Goal: Task Accomplishment & Management: Complete application form

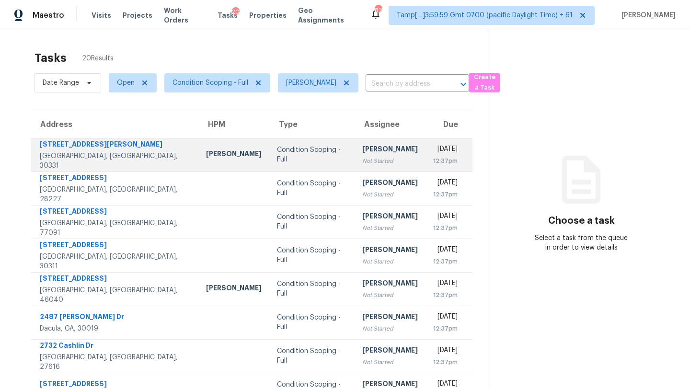
click at [362, 158] on div "Not Started" at bounding box center [390, 161] width 56 height 10
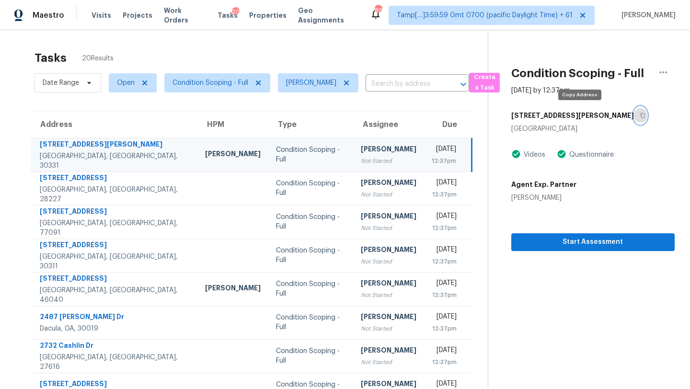
click at [640, 115] on icon "button" at bounding box center [643, 116] width 6 height 6
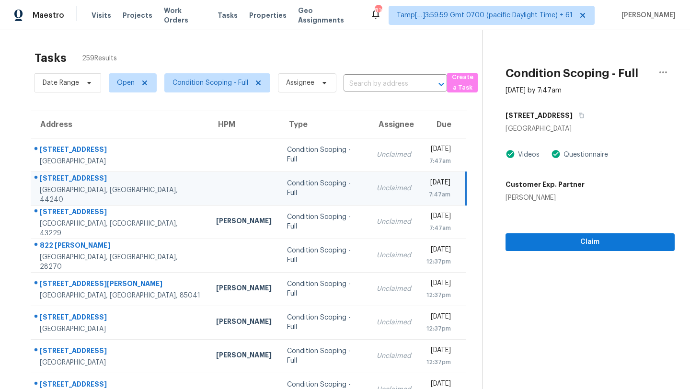
scroll to position [33, 0]
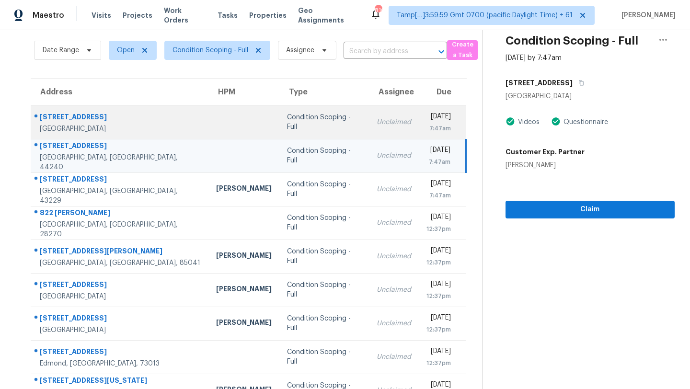
click at [308, 128] on td "Condition Scoping - Full" at bounding box center [324, 122] width 90 height 34
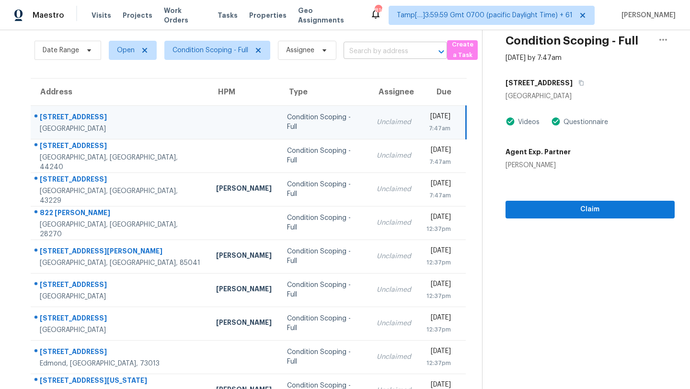
click at [371, 53] on input "text" at bounding box center [382, 51] width 77 height 15
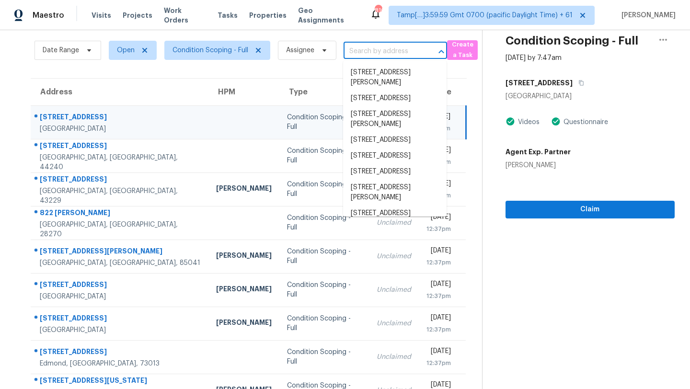
paste input "[STREET_ADDRESS][PERSON_NAME]"
type input "[STREET_ADDRESS][PERSON_NAME]"
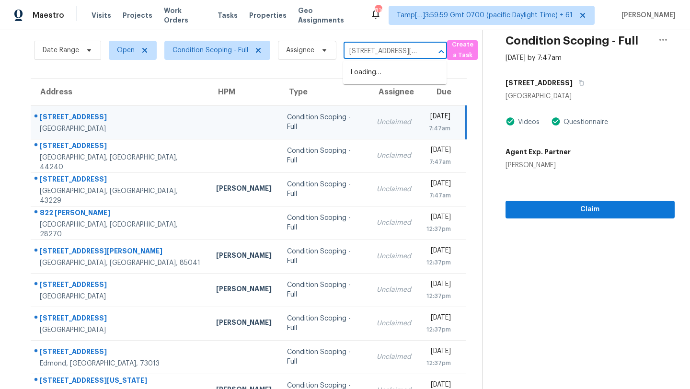
scroll to position [0, 54]
click at [402, 76] on li "[STREET_ADDRESS][PERSON_NAME]" at bounding box center [395, 78] width 104 height 26
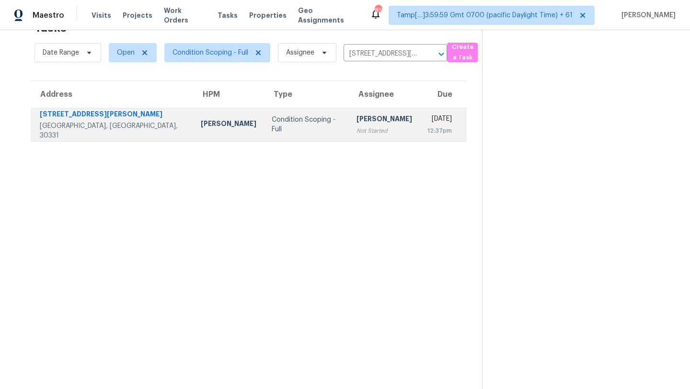
click at [357, 128] on div "Not Started" at bounding box center [385, 131] width 56 height 10
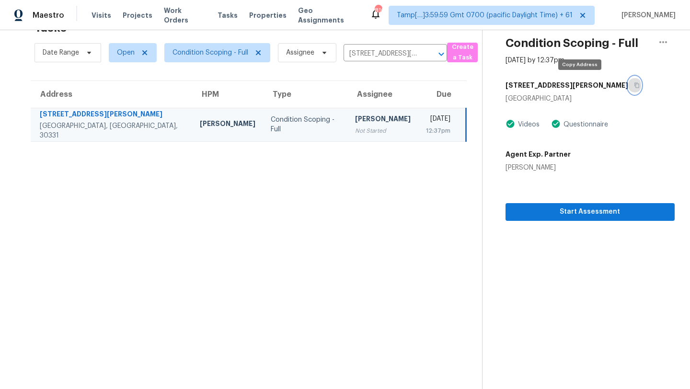
click at [634, 86] on icon "button" at bounding box center [637, 85] width 6 height 6
click at [537, 213] on span "Start Assessment" at bounding box center [590, 212] width 154 height 12
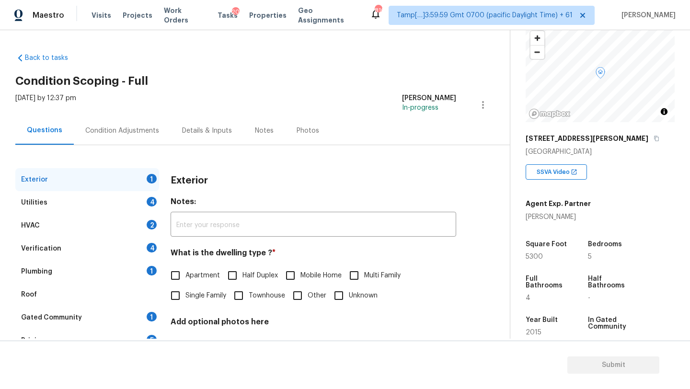
scroll to position [188, 0]
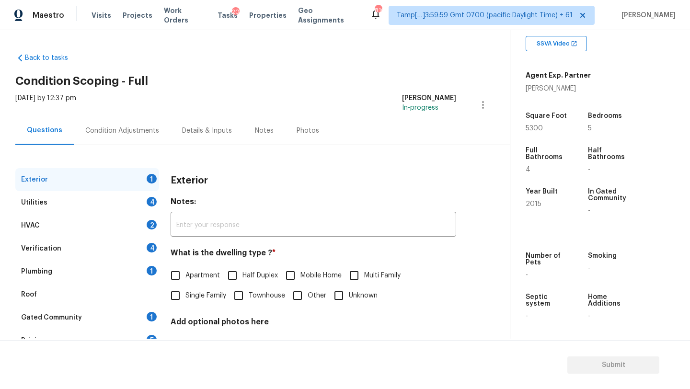
click at [195, 300] on span "Single Family" at bounding box center [205, 296] width 41 height 10
click at [185, 300] on input "Single Family" at bounding box center [175, 296] width 20 height 20
checkbox input "true"
click at [146, 317] on div "Gated Community 1" at bounding box center [87, 317] width 144 height 23
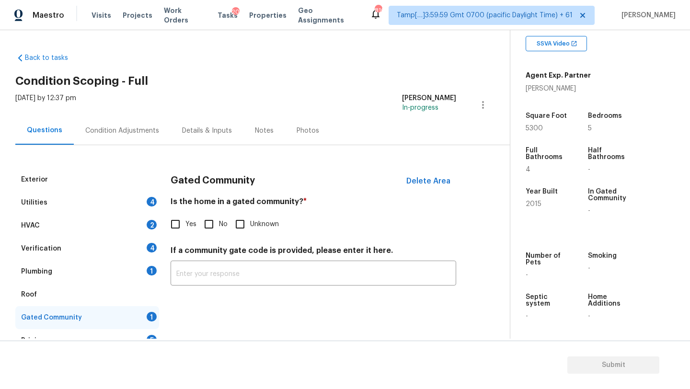
click at [219, 222] on span "No" at bounding box center [223, 224] width 9 height 10
click at [219, 222] on input "No" at bounding box center [209, 224] width 20 height 20
checkbox input "true"
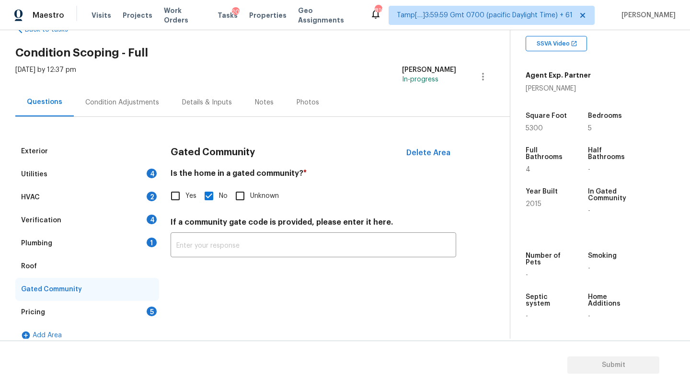
scroll to position [39, 0]
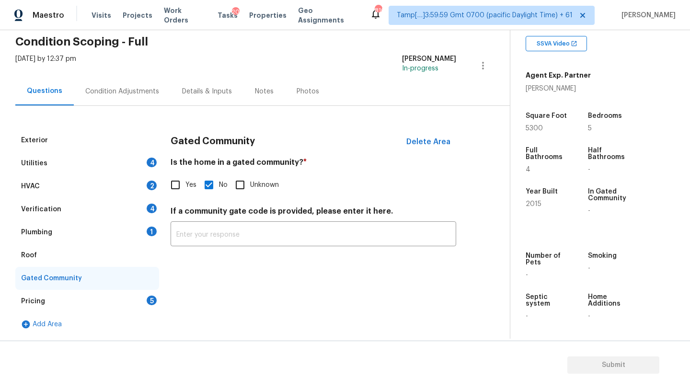
click at [101, 297] on div "Pricing 5" at bounding box center [87, 301] width 144 height 23
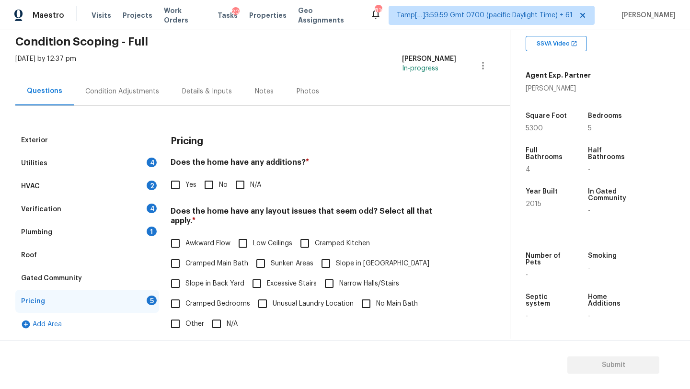
click at [209, 180] on input "No" at bounding box center [209, 185] width 20 height 20
checkbox input "true"
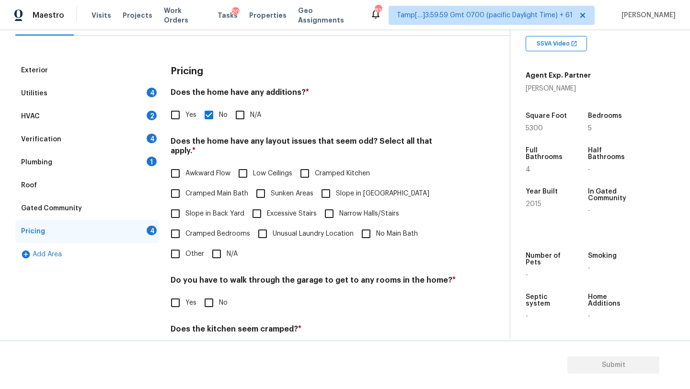
scroll to position [165, 0]
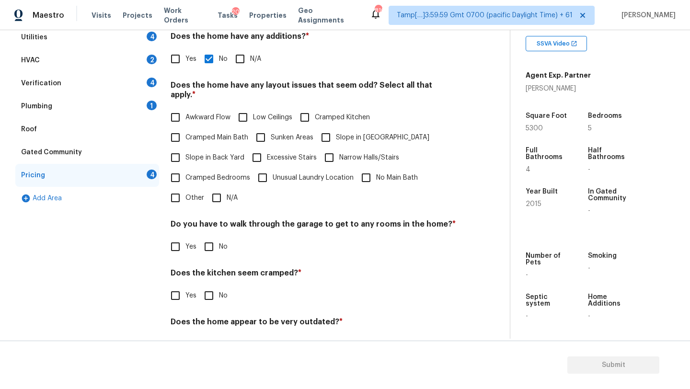
click at [217, 194] on input "N/A" at bounding box center [217, 198] width 20 height 20
checkbox input "true"
click at [213, 245] on input "No" at bounding box center [209, 248] width 20 height 20
checkbox input "true"
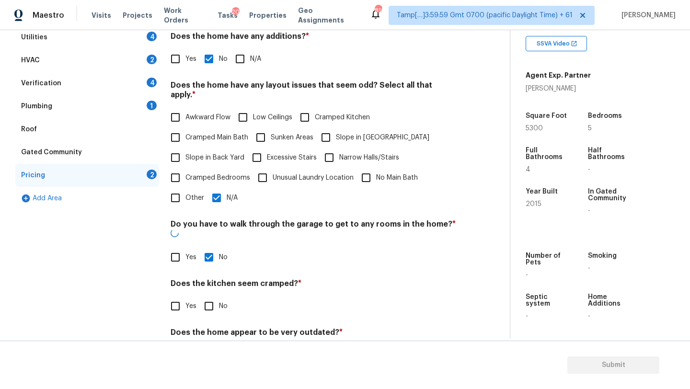
click at [205, 296] on input "No" at bounding box center [209, 306] width 20 height 20
checkbox input "true"
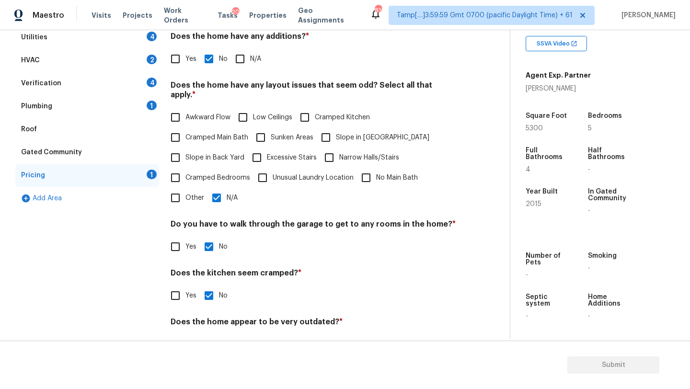
scroll to position [186, 0]
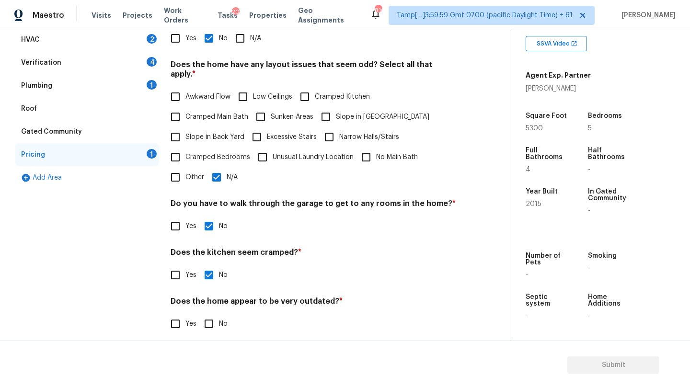
click at [207, 319] on input "No" at bounding box center [209, 324] width 20 height 20
checkbox input "true"
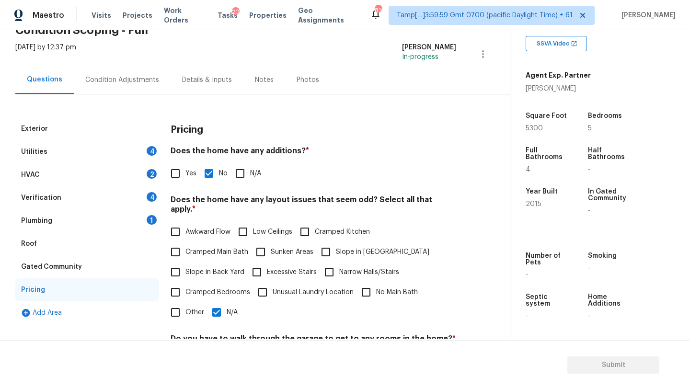
scroll to position [35, 0]
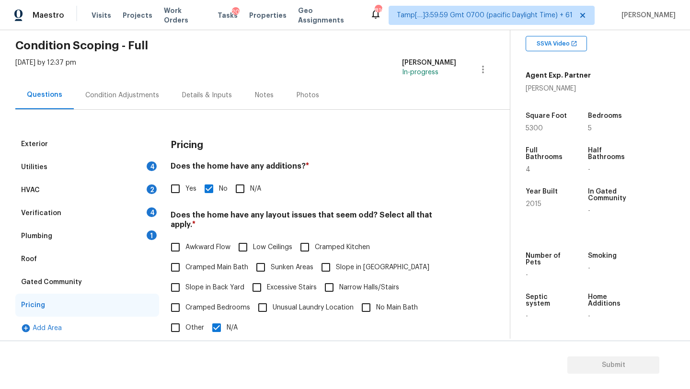
click at [76, 265] on div "Roof" at bounding box center [87, 259] width 144 height 23
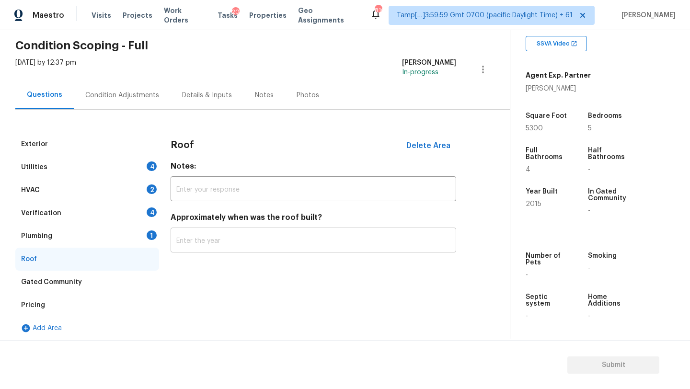
click at [196, 248] on input "text" at bounding box center [314, 241] width 286 height 23
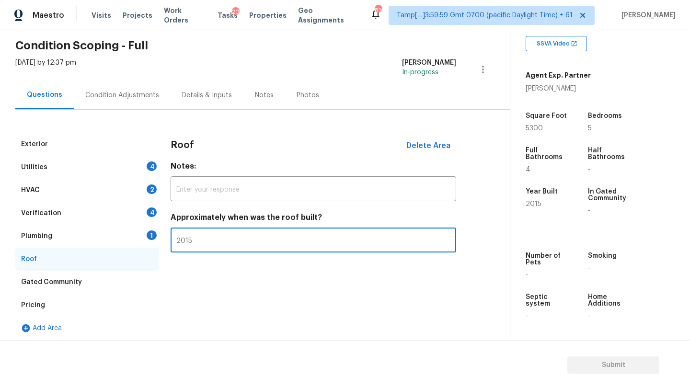
type input "2015"
click at [106, 234] on div "Plumbing 1" at bounding box center [87, 236] width 144 height 23
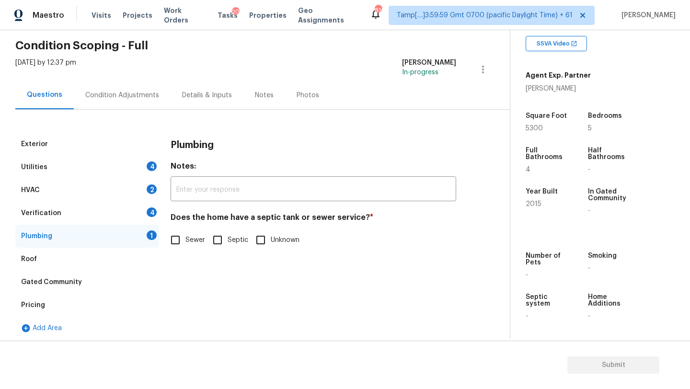
click at [198, 245] on span "Sewer" at bounding box center [195, 240] width 20 height 10
click at [185, 245] on input "Sewer" at bounding box center [175, 240] width 20 height 20
checkbox input "true"
click at [127, 209] on div "Verification 4" at bounding box center [87, 213] width 144 height 23
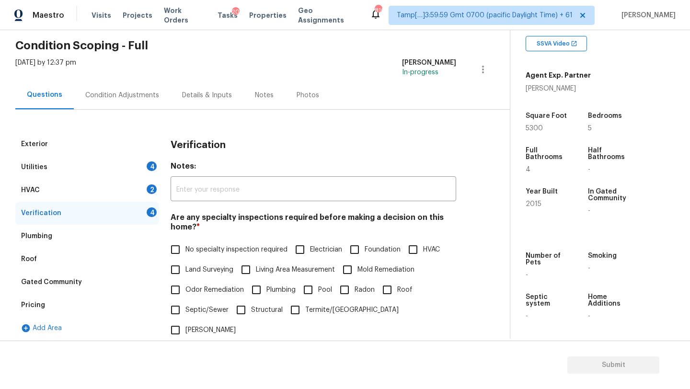
click at [198, 250] on span "No specialty inspection required" at bounding box center [236, 250] width 102 height 10
click at [185, 250] on input "No specialty inspection required" at bounding box center [175, 250] width 20 height 20
checkbox input "true"
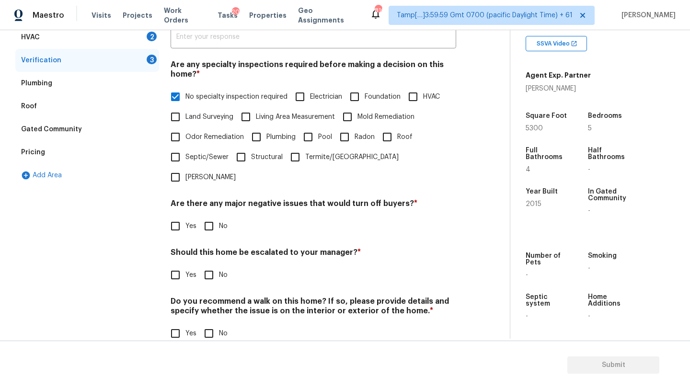
scroll to position [187, 0]
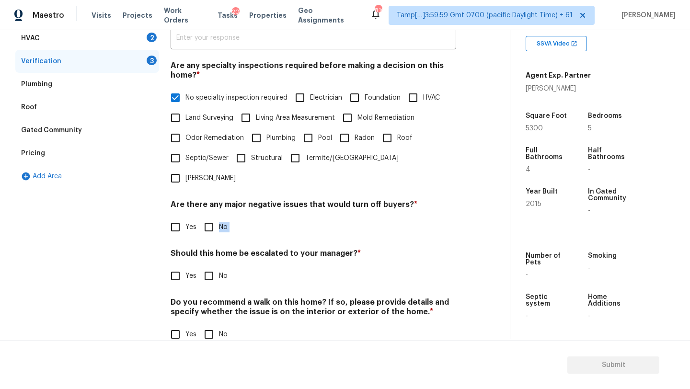
click at [207, 217] on div "Verification Notes: ​ Are any specialty inspections required before making a de…" at bounding box center [314, 168] width 286 height 375
click at [210, 217] on input "No" at bounding box center [209, 227] width 20 height 20
checkbox input "true"
click at [210, 324] on input "No" at bounding box center [209, 334] width 20 height 20
checkbox input "true"
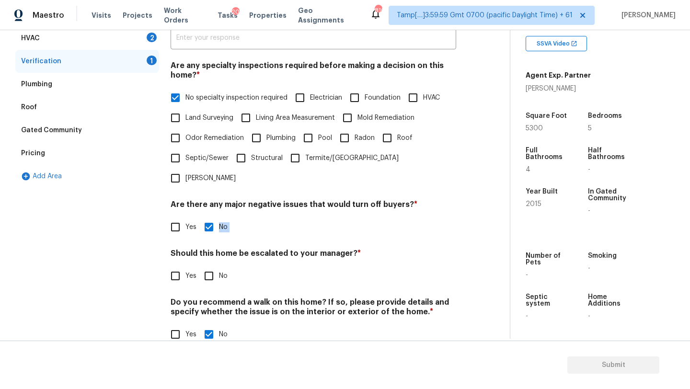
click at [181, 266] on input "Yes" at bounding box center [175, 276] width 20 height 20
checkbox input "true"
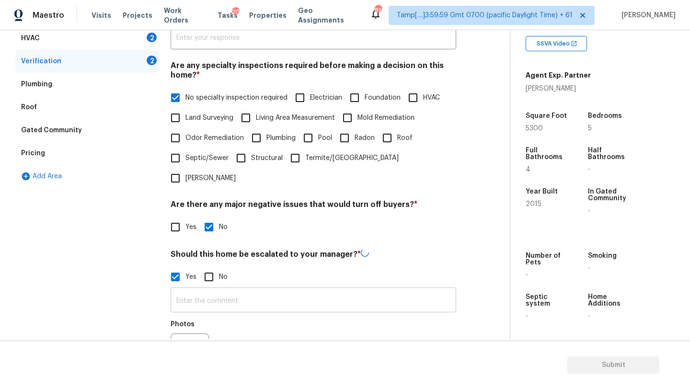
click at [196, 290] on input "text" at bounding box center [314, 301] width 286 height 23
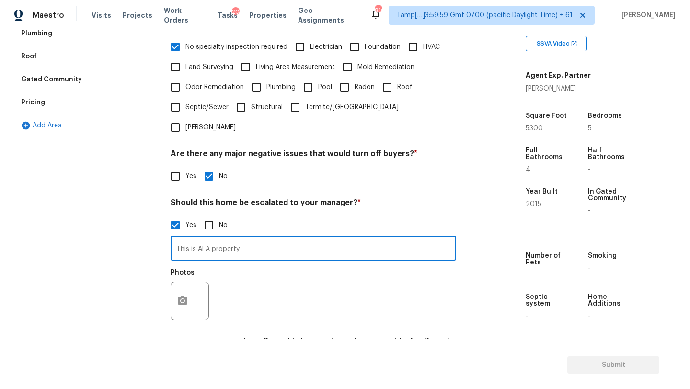
scroll to position [278, 0]
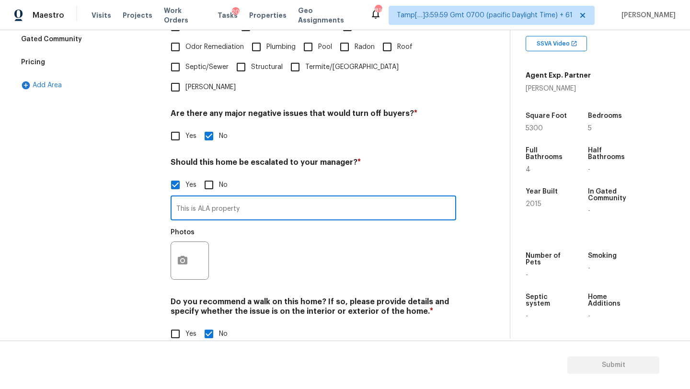
type input "This is ALA property"
click at [177, 248] on button "button" at bounding box center [182, 260] width 23 height 37
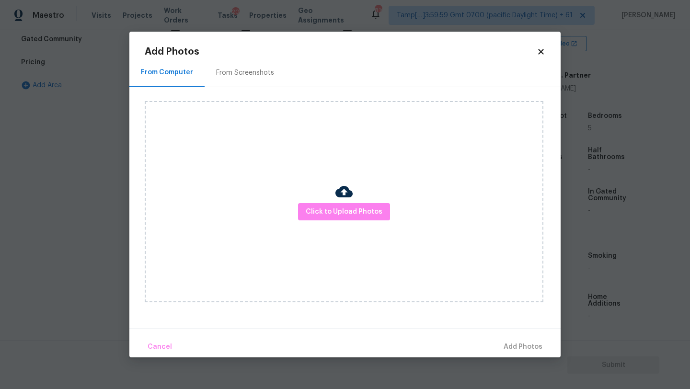
click at [241, 67] on div "From Screenshots" at bounding box center [245, 72] width 81 height 28
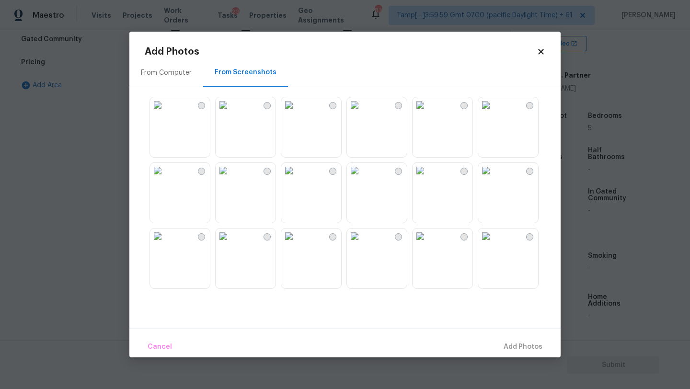
click at [362, 178] on img at bounding box center [354, 170] width 15 height 15
click at [525, 350] on span "Add 1 Photo(s)" at bounding box center [518, 347] width 47 height 12
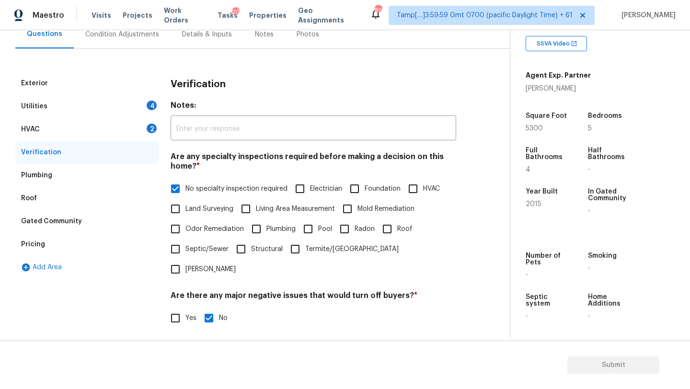
scroll to position [88, 0]
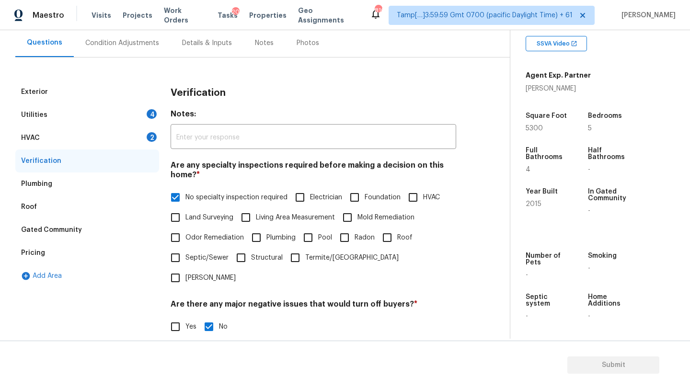
click at [63, 138] on div "HVAC 2" at bounding box center [87, 138] width 144 height 23
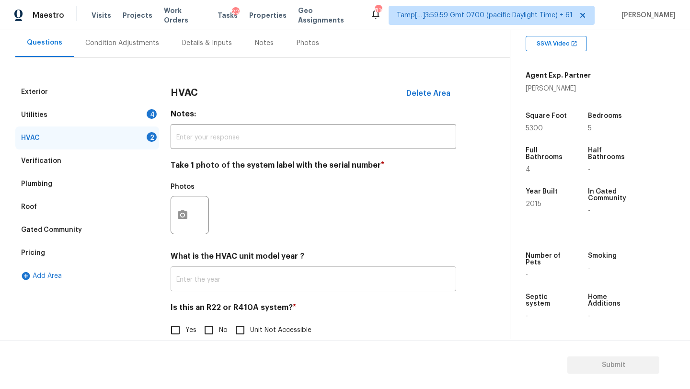
click at [222, 278] on input "text" at bounding box center [314, 280] width 286 height 23
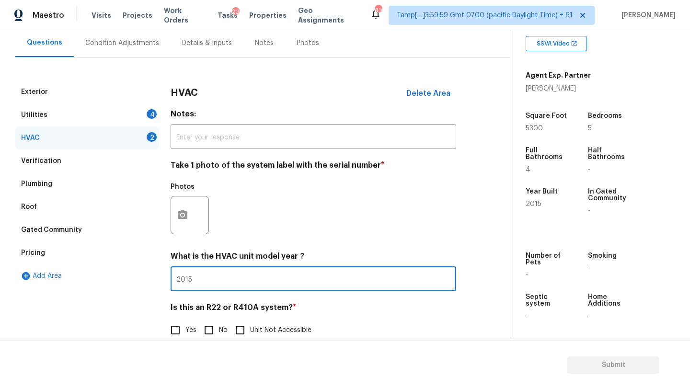
type input "2015"
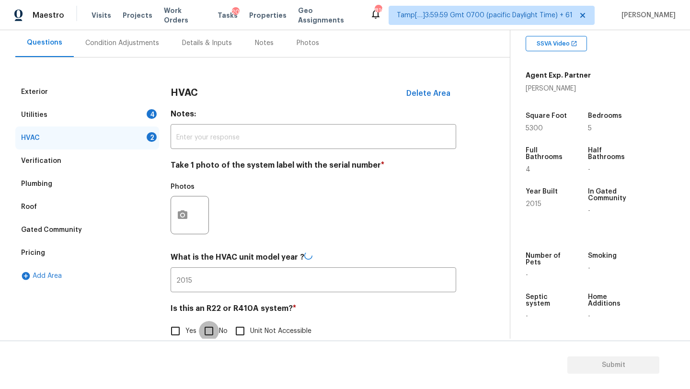
click at [207, 334] on input "No" at bounding box center [209, 331] width 20 height 20
checkbox input "true"
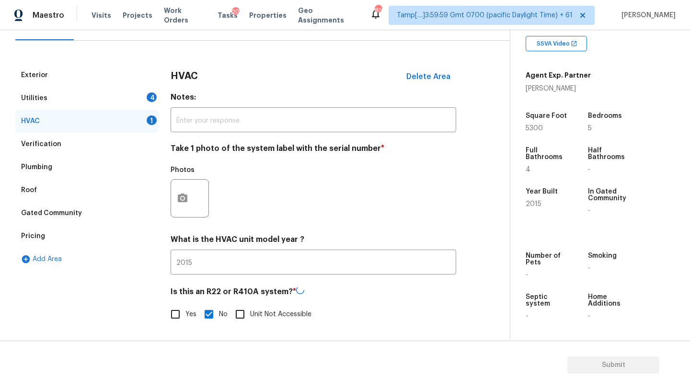
scroll to position [54, 0]
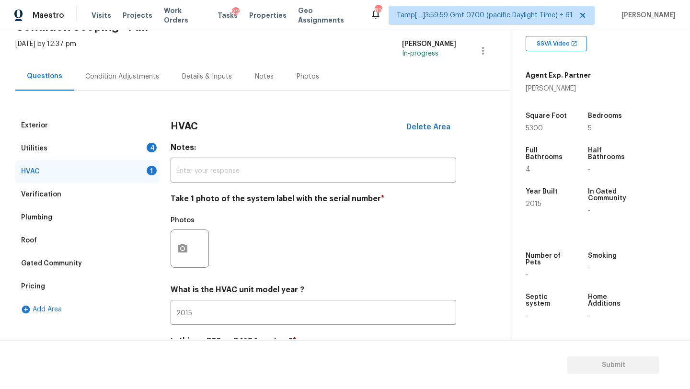
click at [98, 144] on div "Utilities 4" at bounding box center [87, 148] width 144 height 23
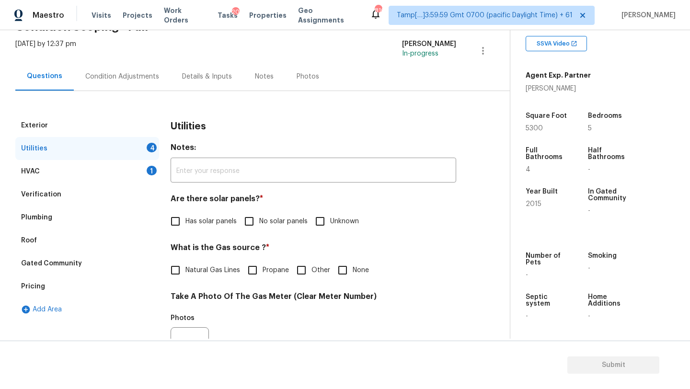
click at [253, 219] on input "No solar panels" at bounding box center [249, 221] width 20 height 20
checkbox input "true"
click at [209, 271] on span "Natural Gas Lines" at bounding box center [212, 271] width 55 height 10
click at [185, 271] on input "Natural Gas Lines" at bounding box center [175, 271] width 20 height 20
checkbox input "true"
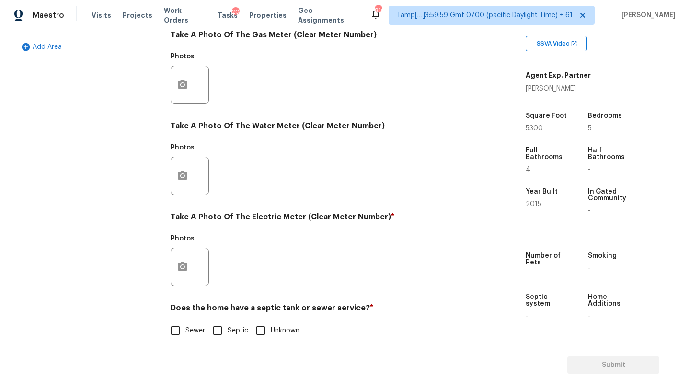
scroll to position [332, 0]
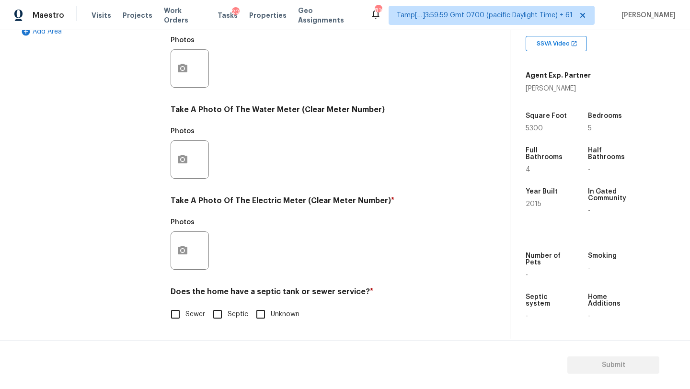
click at [186, 307] on label "Sewer" at bounding box center [185, 314] width 40 height 20
click at [185, 307] on input "Sewer" at bounding box center [175, 314] width 20 height 20
checkbox input "true"
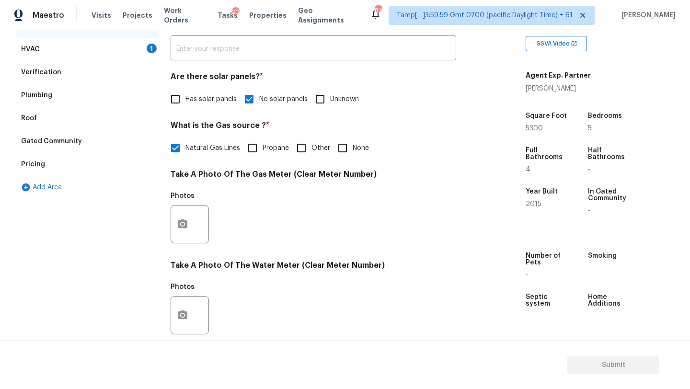
scroll to position [79, 0]
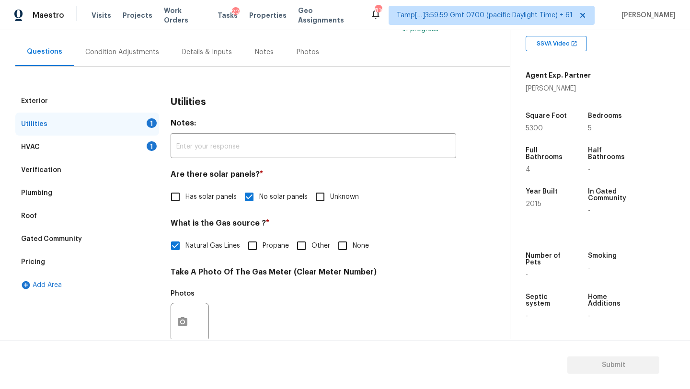
click at [93, 150] on div "HVAC 1" at bounding box center [87, 147] width 144 height 23
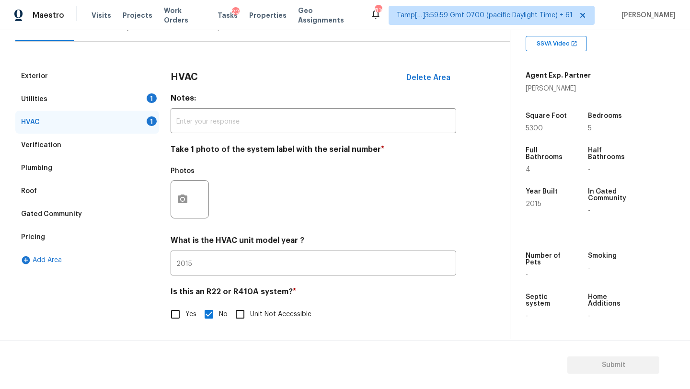
scroll to position [0, 0]
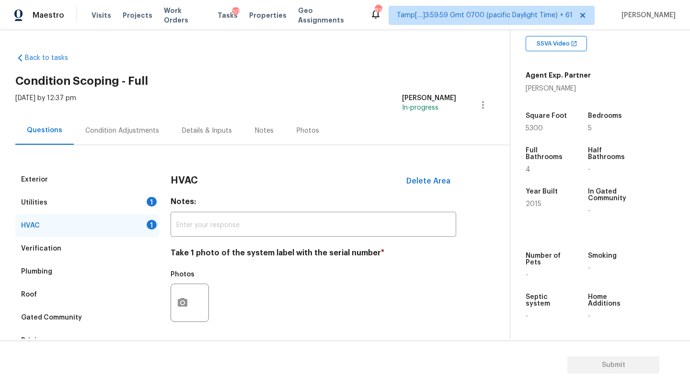
click at [114, 125] on div "Condition Adjustments" at bounding box center [122, 130] width 97 height 28
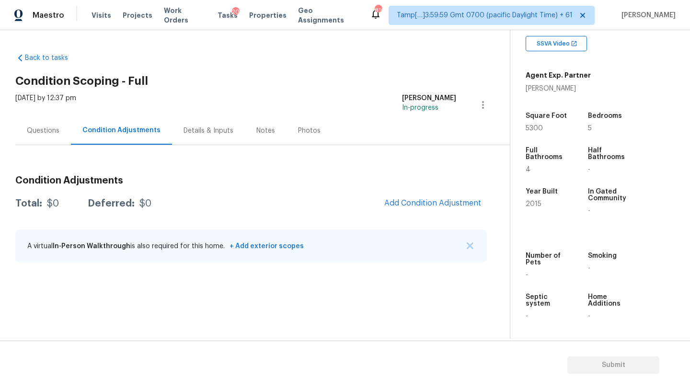
click at [51, 131] on div "Questions" at bounding box center [43, 131] width 33 height 10
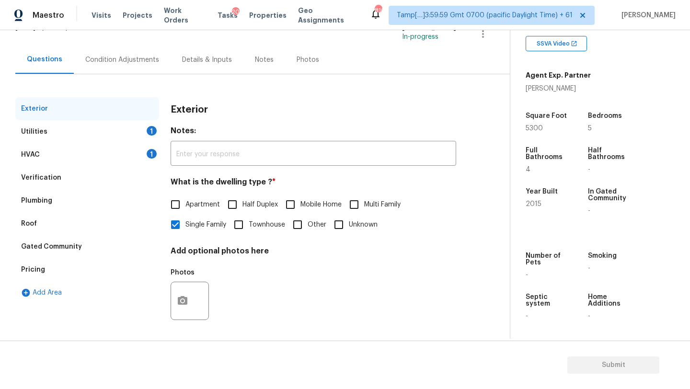
scroll to position [72, 0]
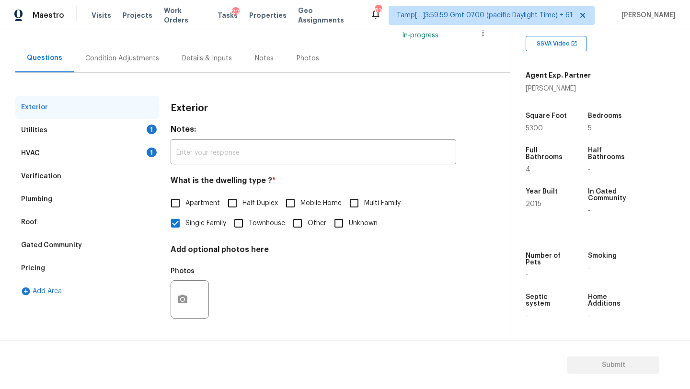
click at [42, 270] on div "Pricing" at bounding box center [33, 269] width 24 height 10
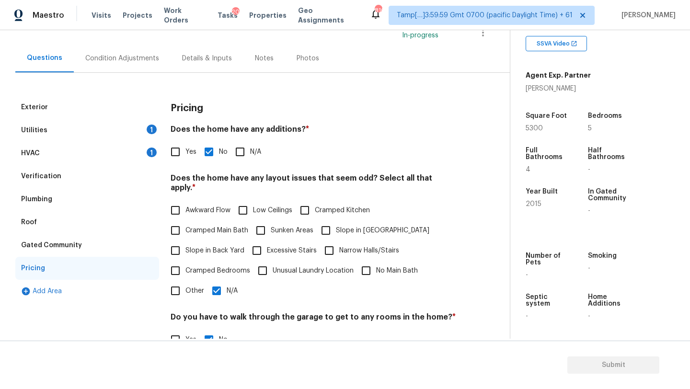
scroll to position [96, 0]
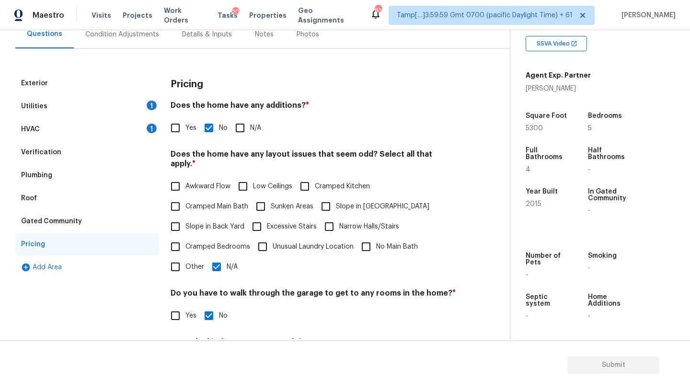
click at [177, 133] on input "Yes" at bounding box center [175, 128] width 20 height 20
checkbox input "true"
checkbox input "false"
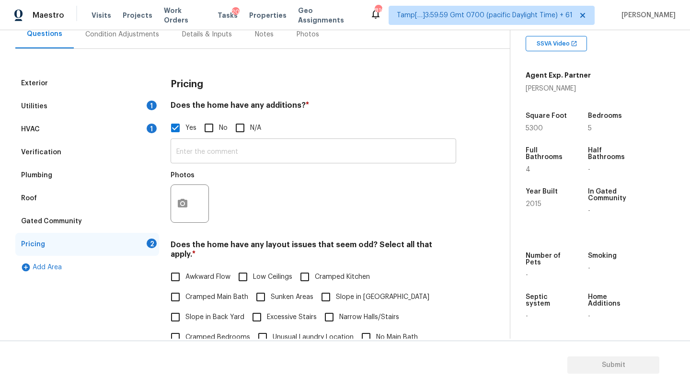
click at [188, 161] on input "text" at bounding box center [314, 152] width 286 height 23
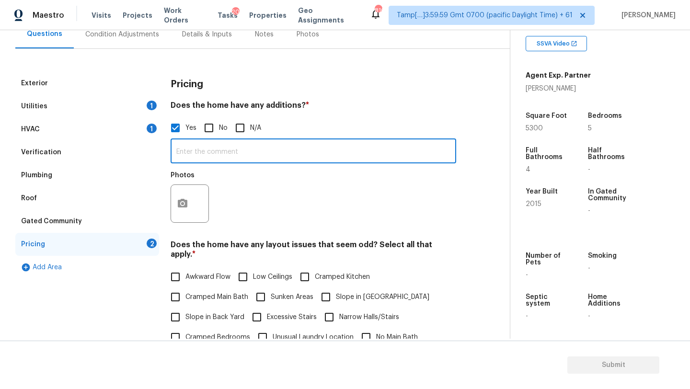
paste input "Covered back porch BUT he also had a large brick gazebo built in the back."
click at [419, 158] on input "Covered back porch BUT he also had a large brick gazebo built in the back." at bounding box center [314, 152] width 286 height 23
paste input "ome has 4 additional VERY large bedrooms with tall ceilings, [PERSON_NAME] and …"
type input "Covered back porch BUT he also had a large brick gazebo built in the back. ome …"
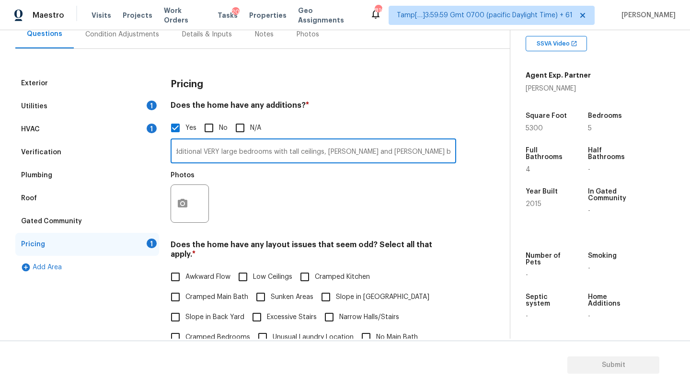
scroll to position [0, 0]
click at [50, 157] on div "Verification" at bounding box center [87, 152] width 144 height 23
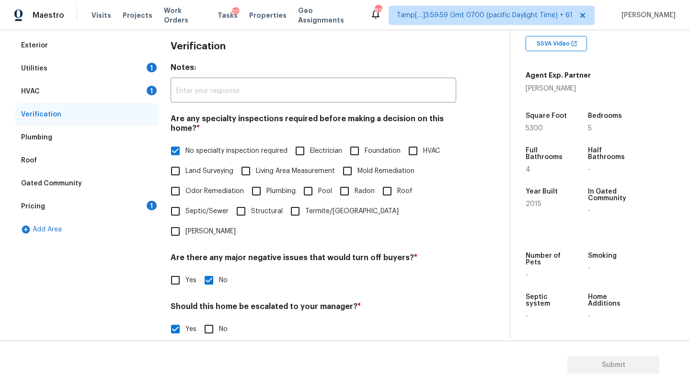
click at [49, 93] on div "HVAC 1" at bounding box center [87, 91] width 144 height 23
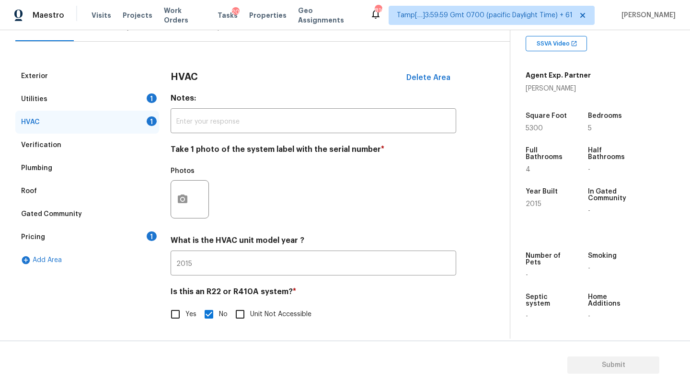
scroll to position [104, 0]
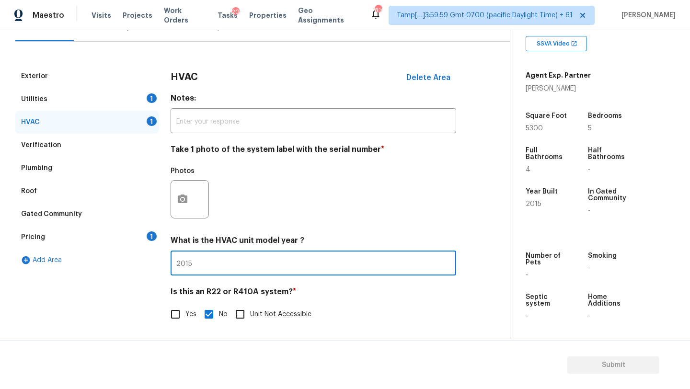
click at [249, 262] on input "2015" at bounding box center [314, 264] width 286 height 23
type input "2015, 2015"
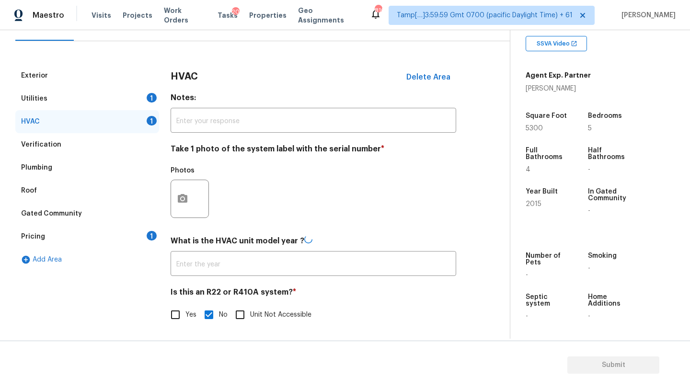
click at [94, 234] on div "Pricing 1" at bounding box center [87, 236] width 144 height 23
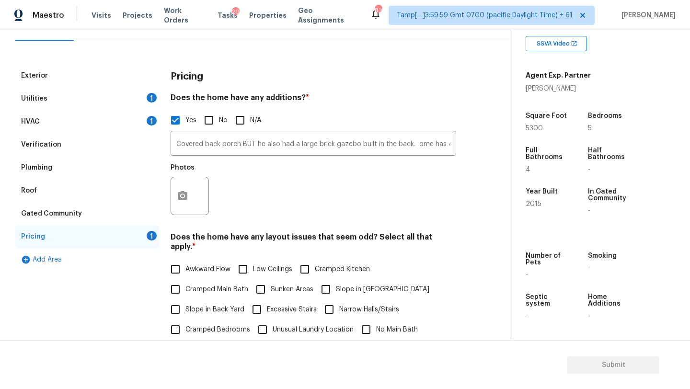
click at [176, 175] on div "Photos" at bounding box center [191, 170] width 40 height 12
click at [184, 191] on icon "button" at bounding box center [183, 196] width 12 height 12
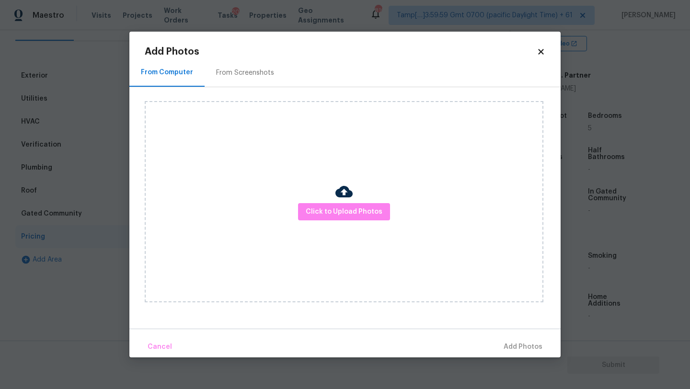
click at [219, 73] on div "From Screenshots" at bounding box center [245, 73] width 58 height 10
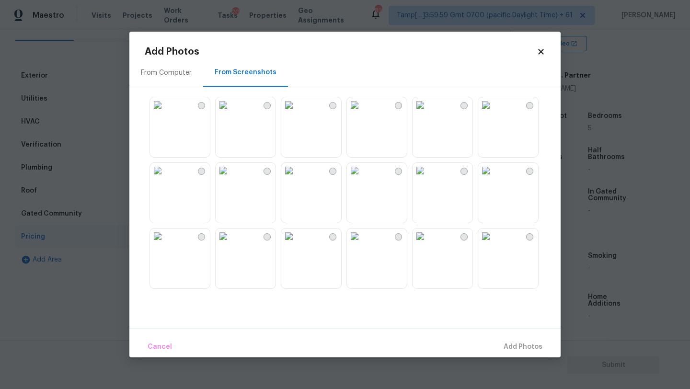
scroll to position [32, 0]
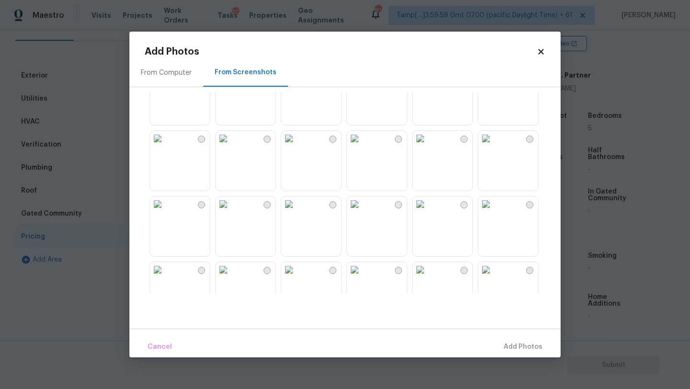
click at [362, 146] on img at bounding box center [354, 138] width 15 height 15
click at [526, 346] on span "Add 1 Photo(s)" at bounding box center [518, 347] width 47 height 12
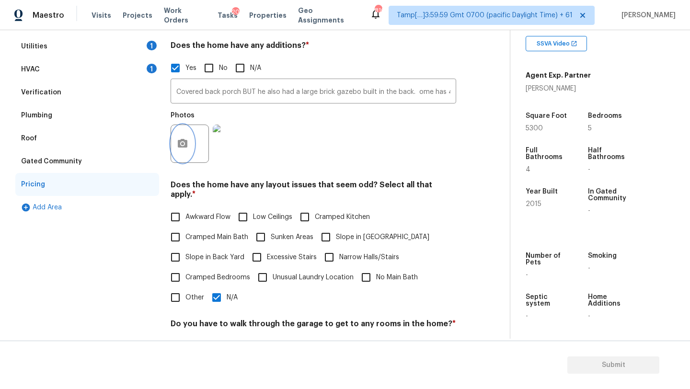
scroll to position [174, 0]
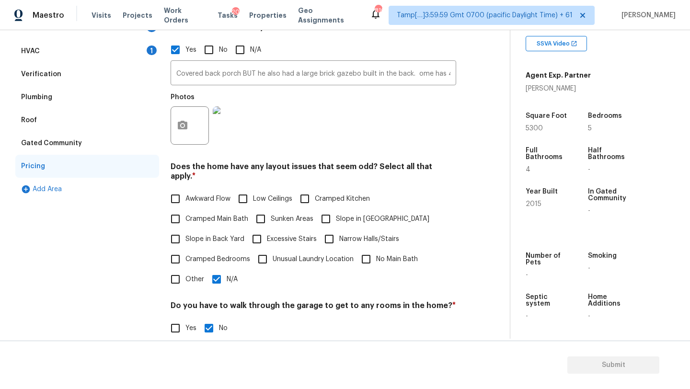
click at [334, 212] on input "Slope in [GEOGRAPHIC_DATA]" at bounding box center [326, 219] width 20 height 20
checkbox input "true"
click at [176, 236] on input "Slope in Back Yard" at bounding box center [175, 239] width 20 height 20
checkbox input "true"
click at [213, 272] on input "N/A" at bounding box center [217, 279] width 20 height 20
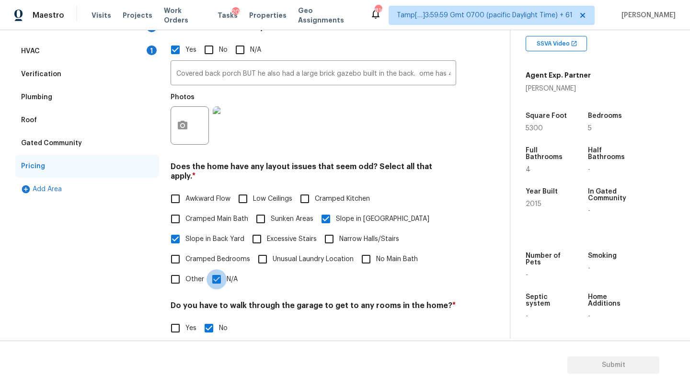
checkbox input "false"
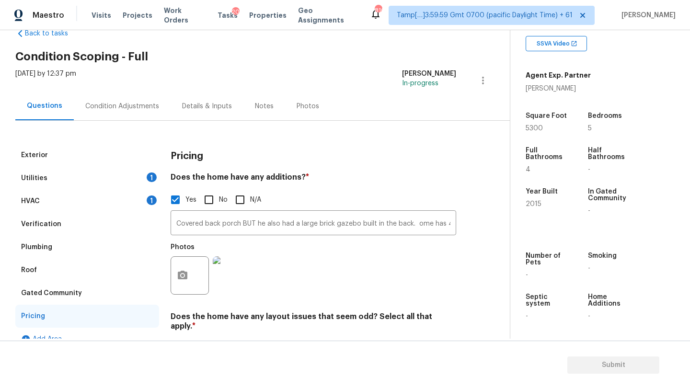
scroll to position [0, 0]
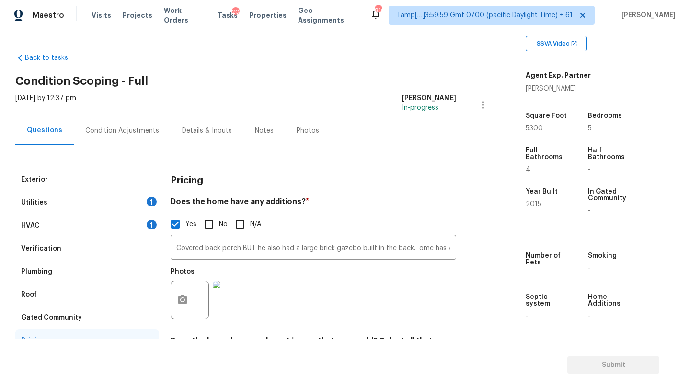
click at [104, 201] on div "Utilities 1" at bounding box center [87, 202] width 144 height 23
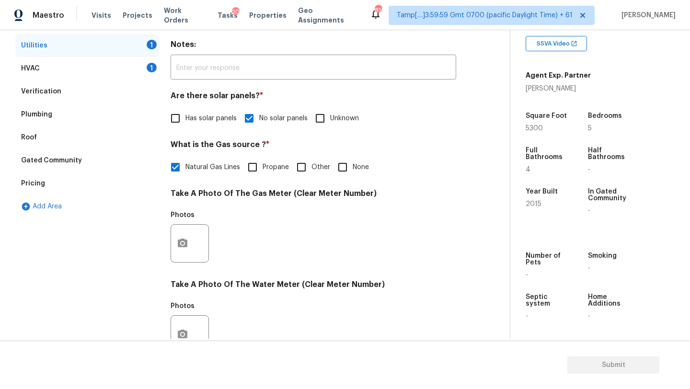
scroll to position [216, 0]
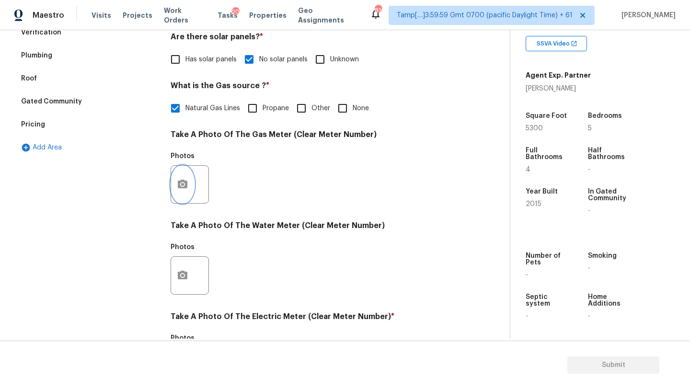
click at [178, 183] on icon "button" at bounding box center [183, 184] width 10 height 9
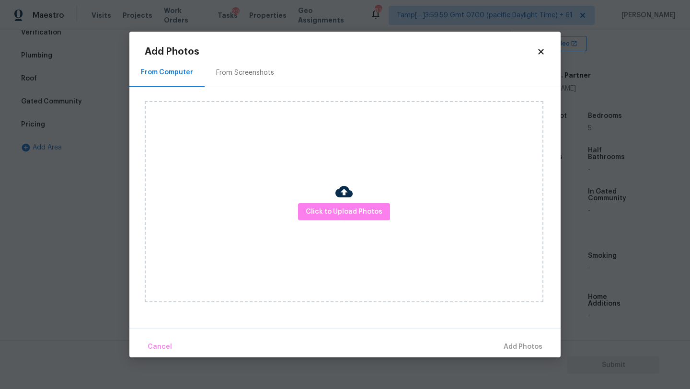
click at [256, 72] on div "From Screenshots" at bounding box center [245, 73] width 58 height 10
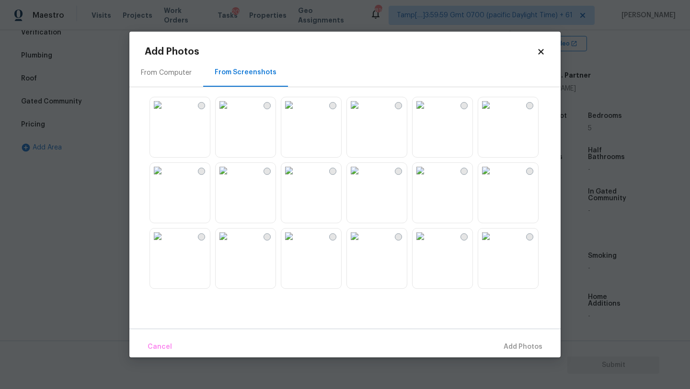
click at [165, 178] on img at bounding box center [157, 170] width 15 height 15
click at [502, 355] on button "Add 1 Photo(s)" at bounding box center [518, 347] width 55 height 21
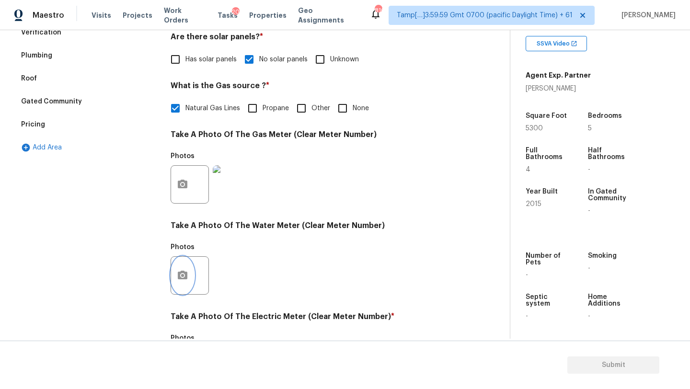
click at [176, 277] on button "button" at bounding box center [182, 275] width 23 height 37
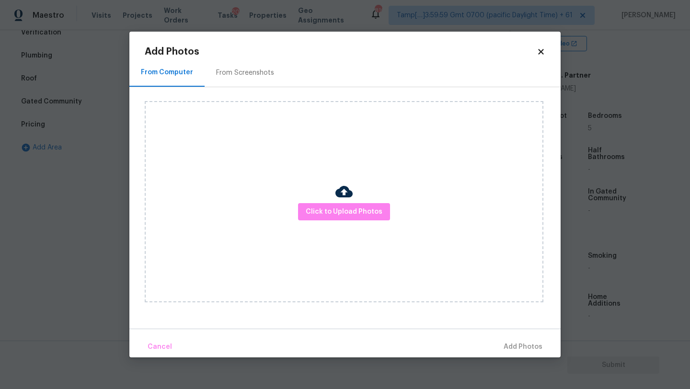
click at [228, 70] on div "From Screenshots" at bounding box center [245, 73] width 58 height 10
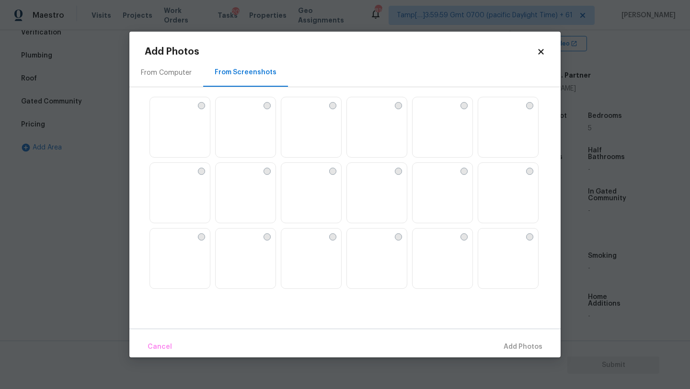
click at [165, 178] on img at bounding box center [157, 170] width 15 height 15
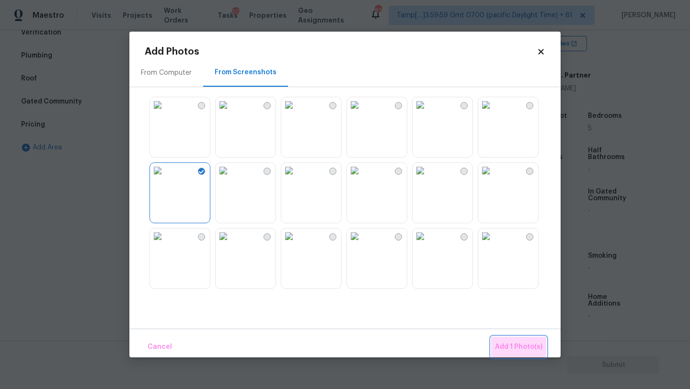
click at [517, 339] on button "Add 1 Photo(s)" at bounding box center [518, 347] width 55 height 21
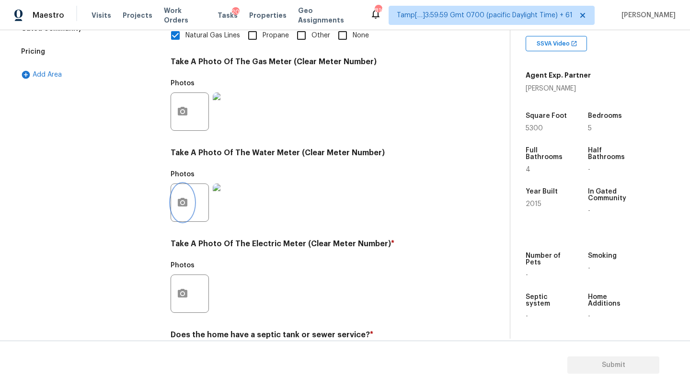
scroll to position [292, 0]
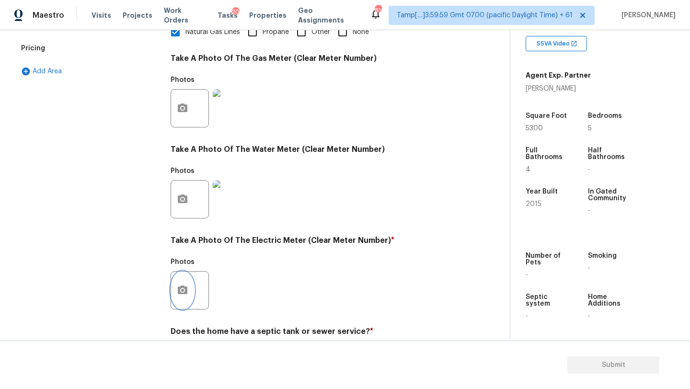
click at [186, 293] on icon "button" at bounding box center [183, 290] width 10 height 9
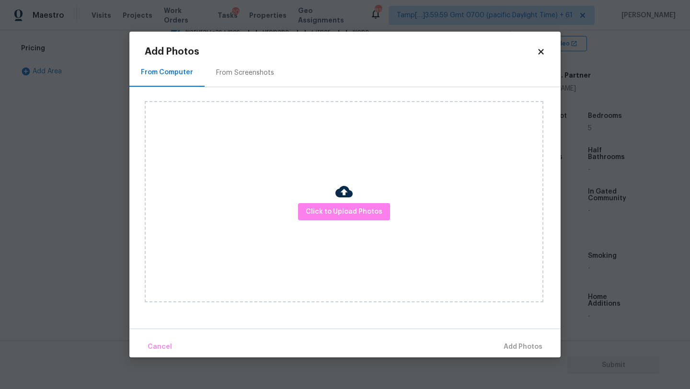
click at [233, 55] on h2 "Add Photos" at bounding box center [341, 52] width 392 height 10
click at [233, 81] on div "From Screenshots" at bounding box center [245, 72] width 81 height 28
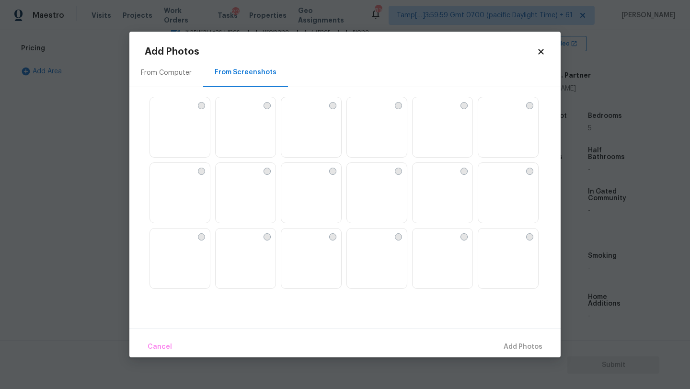
click at [165, 178] on img at bounding box center [157, 170] width 15 height 15
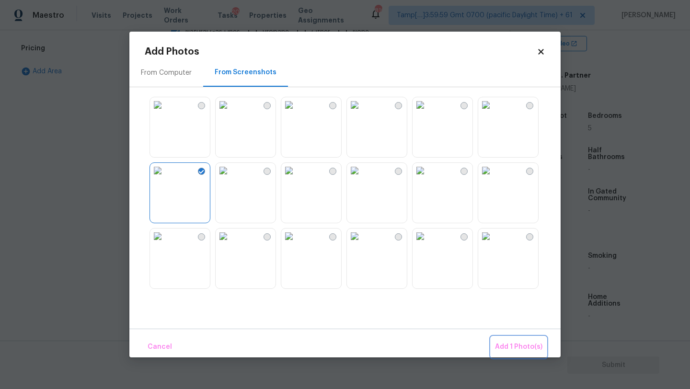
click at [510, 339] on button "Add 1 Photo(s)" at bounding box center [518, 347] width 55 height 21
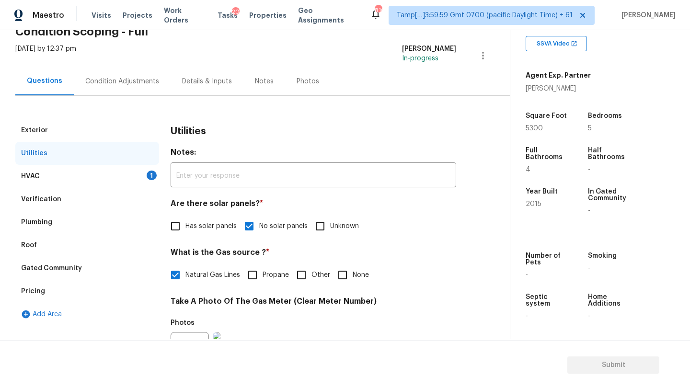
scroll to position [43, 0]
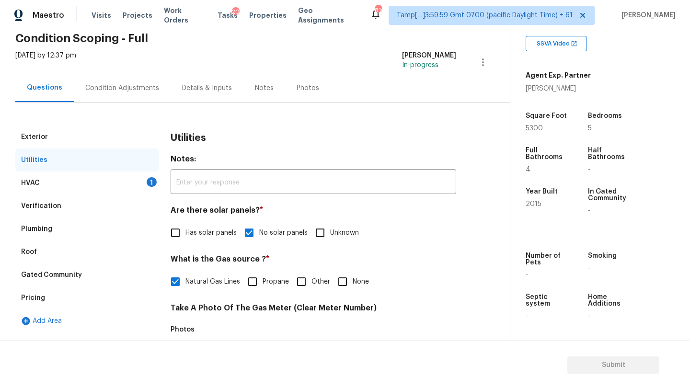
click at [84, 177] on div "HVAC 1" at bounding box center [87, 183] width 144 height 23
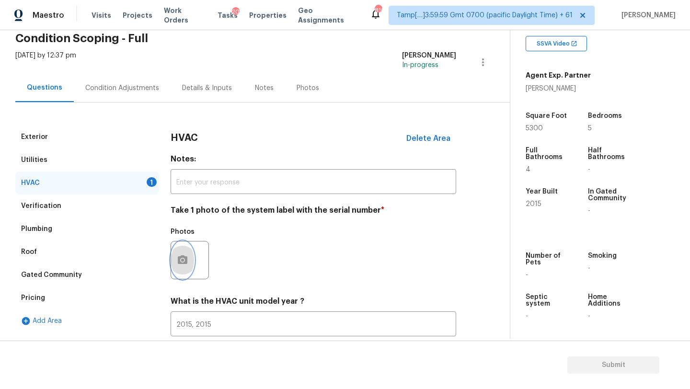
click at [183, 252] on button "button" at bounding box center [182, 260] width 23 height 37
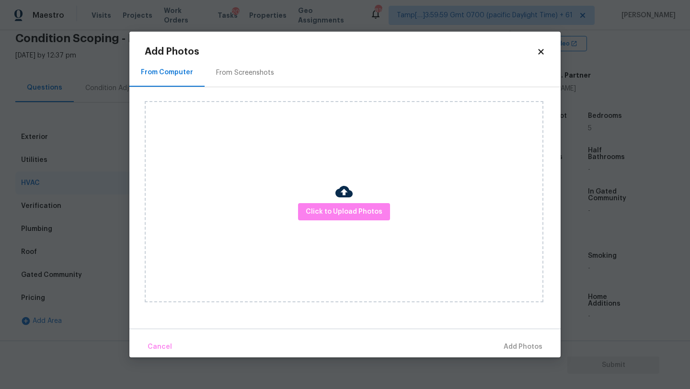
click at [229, 66] on div "From Screenshots" at bounding box center [245, 72] width 81 height 28
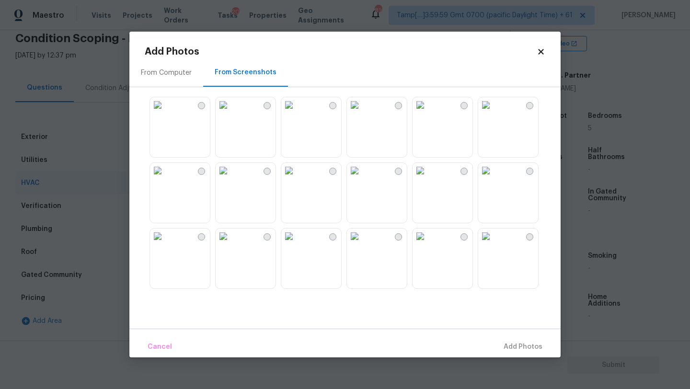
click at [165, 178] on img at bounding box center [157, 170] width 15 height 15
click at [503, 338] on button "Add 1 Photo(s)" at bounding box center [518, 347] width 55 height 21
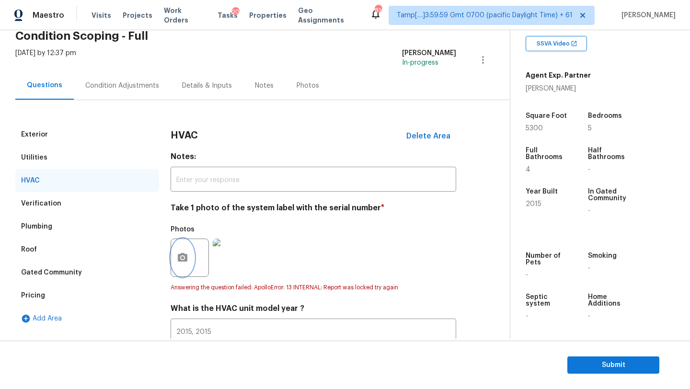
scroll to position [0, 0]
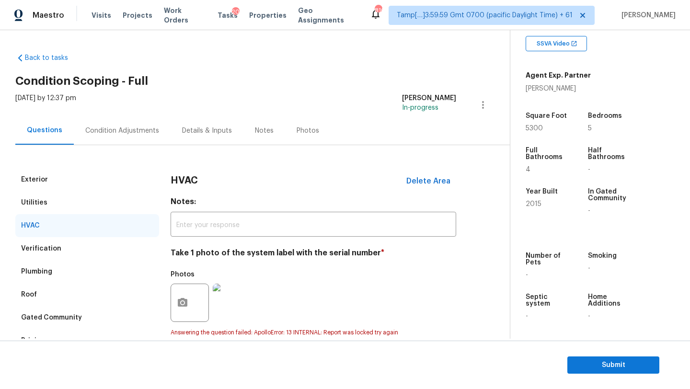
click at [106, 129] on div "Condition Adjustments" at bounding box center [122, 131] width 74 height 10
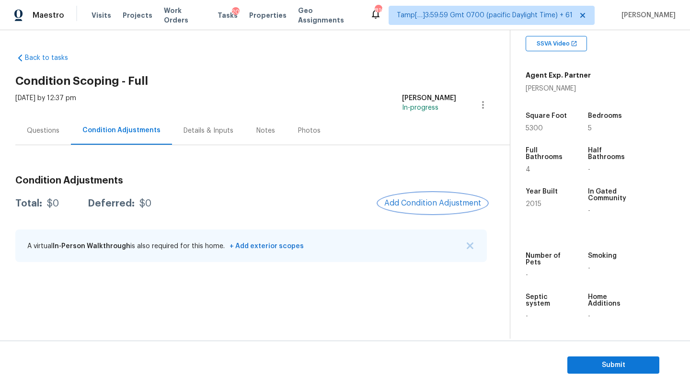
click at [443, 204] on span "Add Condition Adjustment" at bounding box center [432, 203] width 97 height 9
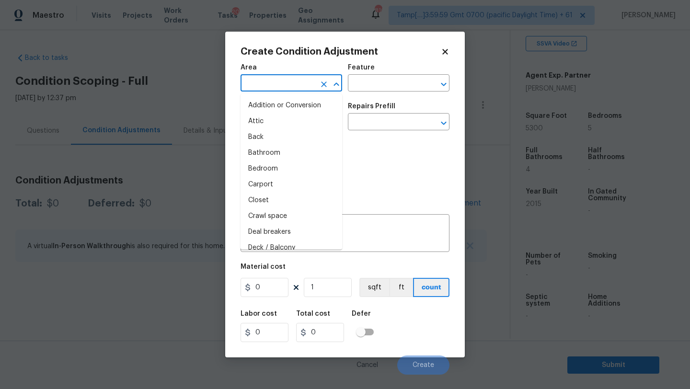
click at [269, 86] on input "text" at bounding box center [278, 84] width 75 height 15
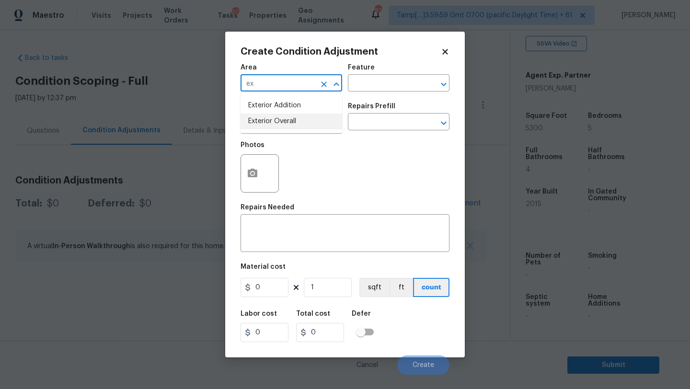
click at [277, 116] on li "Exterior Overall" at bounding box center [292, 122] width 102 height 16
type input "Exterior Overall"
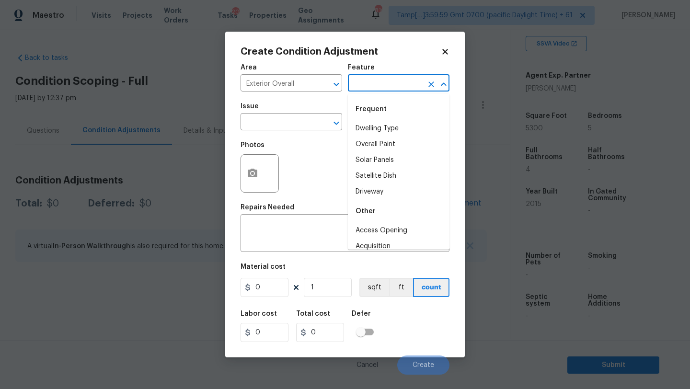
click at [388, 84] on input "text" at bounding box center [385, 84] width 75 height 15
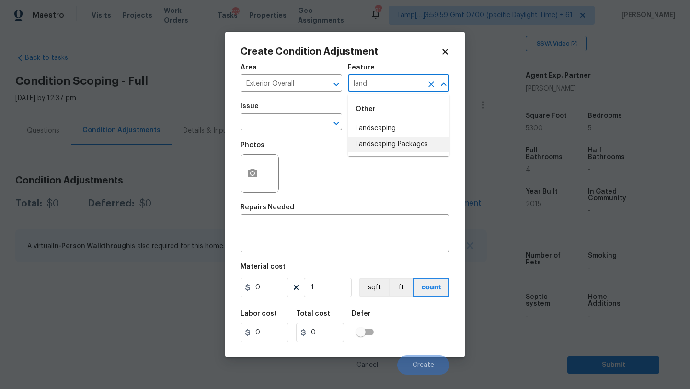
click at [386, 145] on li "Landscaping Packages" at bounding box center [399, 145] width 102 height 16
type input "Landscaping Packages"
click at [289, 124] on input "text" at bounding box center [278, 122] width 75 height 15
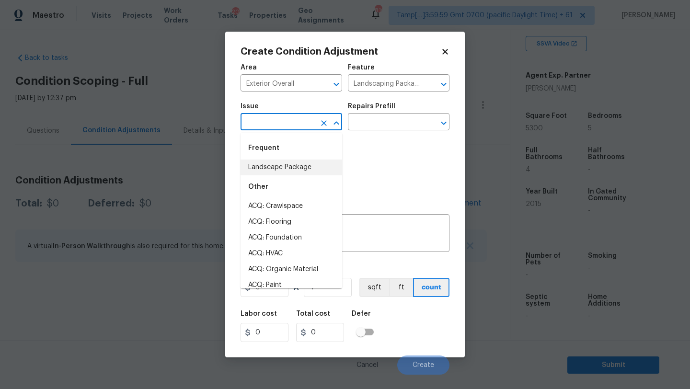
click at [283, 164] on li "Landscape Package" at bounding box center [292, 168] width 102 height 16
type input "Landscape Package"
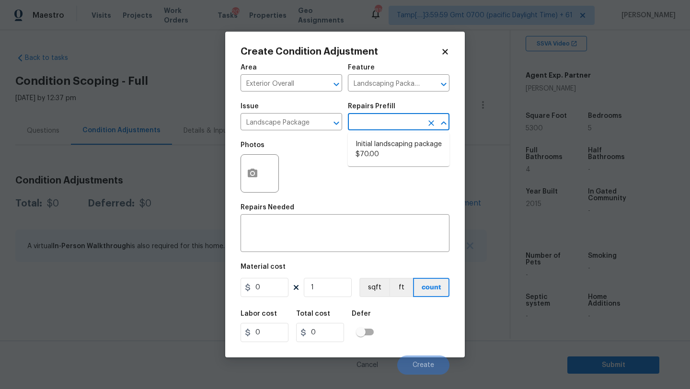
click at [411, 119] on input "text" at bounding box center [385, 122] width 75 height 15
click at [402, 153] on li "Initial landscaping package $70.00" at bounding box center [399, 150] width 102 height 26
type input "Home Readiness Packages"
type textarea "Mowing of grass up to 6" in height. Mow, edge along driveways & sidewalks, trim…"
type input "70"
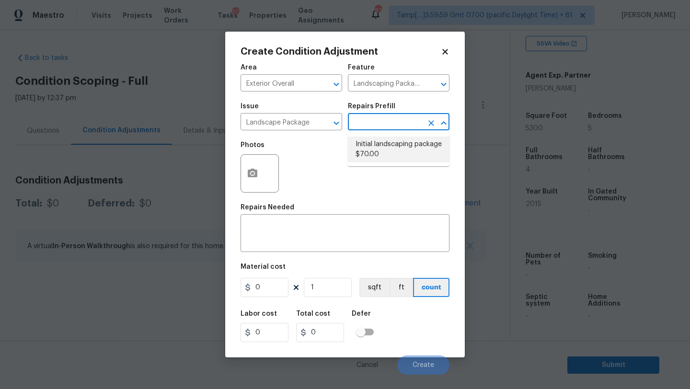
type input "70"
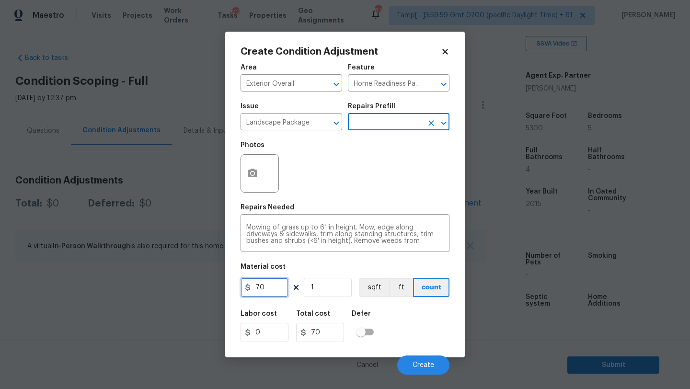
click at [266, 294] on input "70" at bounding box center [265, 287] width 48 height 19
type input "300"
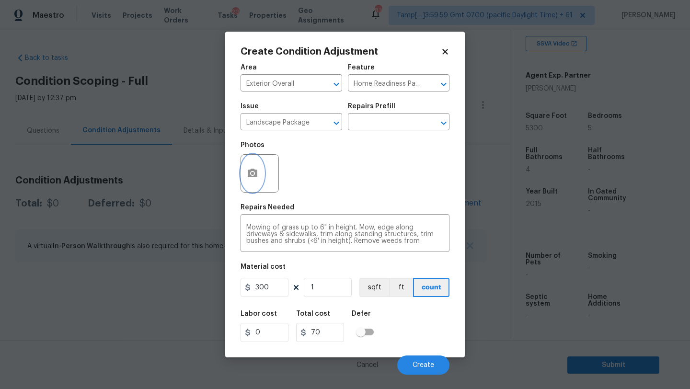
type input "300"
click at [254, 174] on icon "button" at bounding box center [253, 173] width 10 height 9
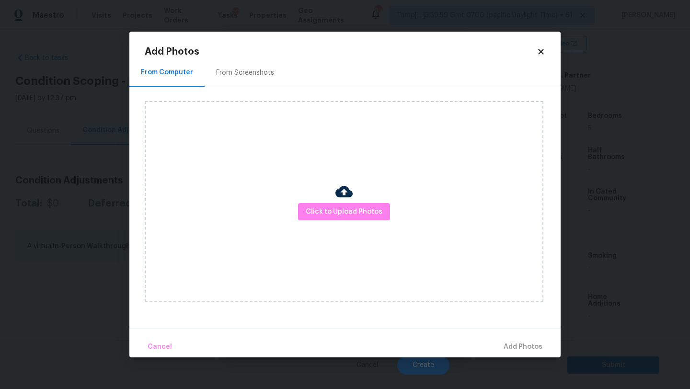
click at [233, 71] on div "From Screenshots" at bounding box center [245, 73] width 58 height 10
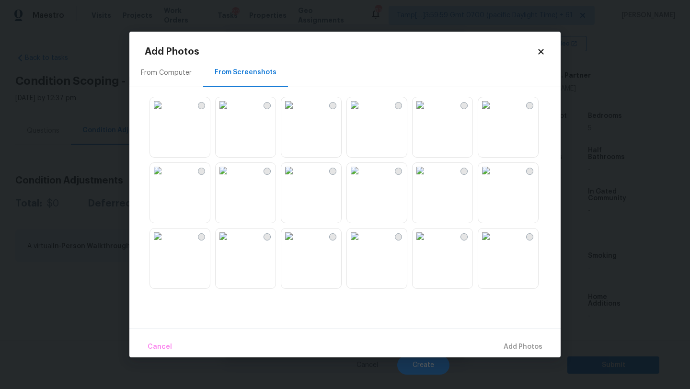
click at [165, 178] on img at bounding box center [157, 170] width 15 height 15
click at [362, 178] on img at bounding box center [354, 170] width 15 height 15
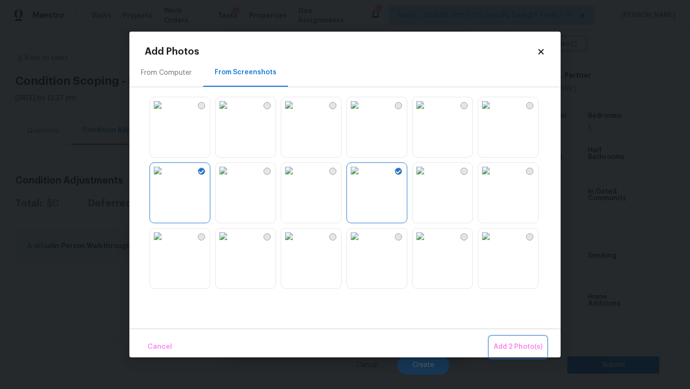
click at [506, 345] on span "Add 2 Photo(s)" at bounding box center [518, 347] width 49 height 12
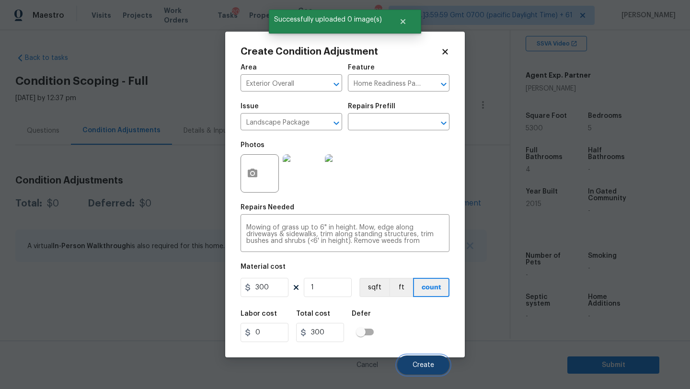
click at [423, 364] on span "Create" at bounding box center [424, 365] width 22 height 7
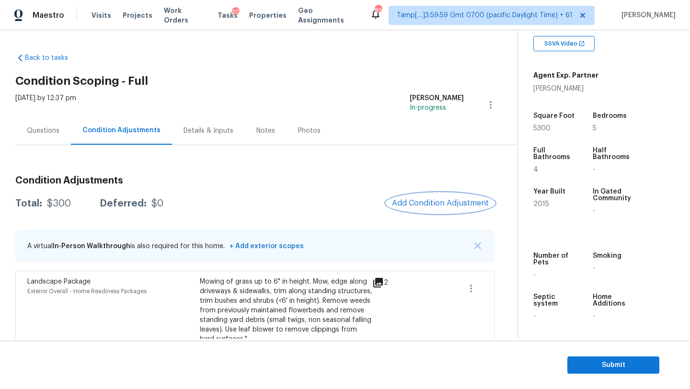
scroll to position [24, 0]
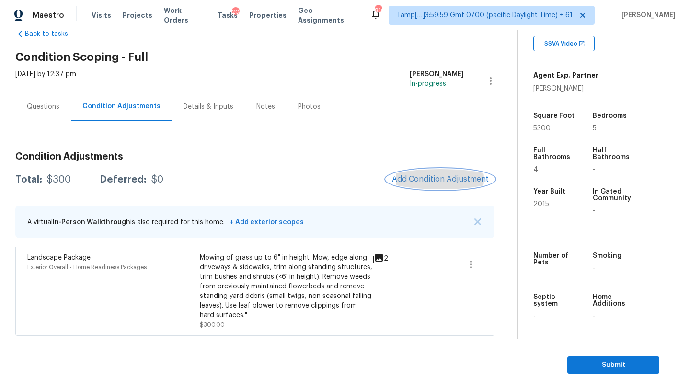
click at [425, 181] on span "Add Condition Adjustment" at bounding box center [440, 179] width 97 height 9
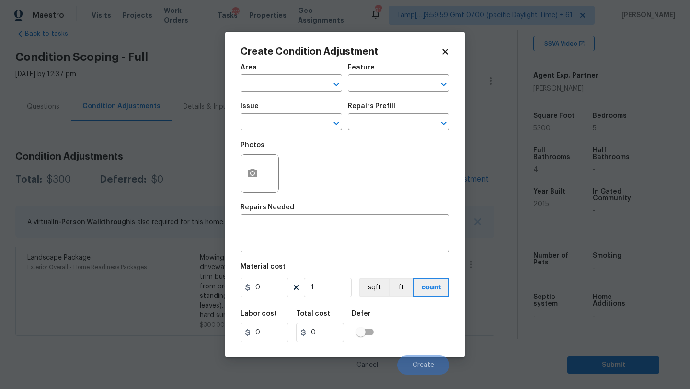
click at [270, 75] on div "Area" at bounding box center [292, 70] width 102 height 12
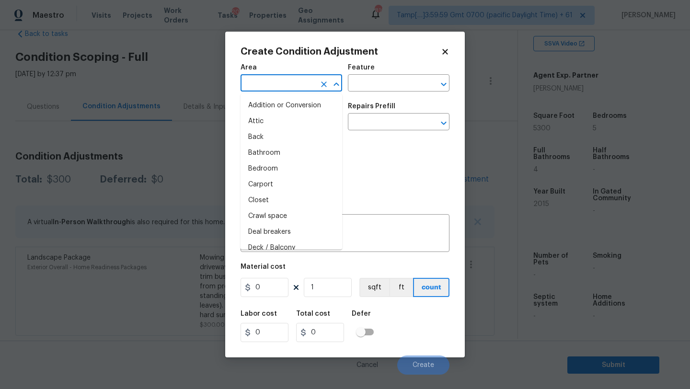
click at [272, 91] on input "text" at bounding box center [278, 84] width 75 height 15
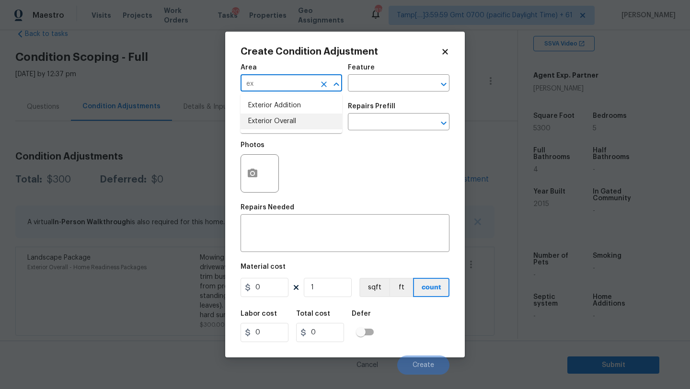
click at [277, 123] on li "Exterior Overall" at bounding box center [292, 122] width 102 height 16
type input "Exterior Overall"
click at [390, 83] on input "text" at bounding box center [385, 84] width 75 height 15
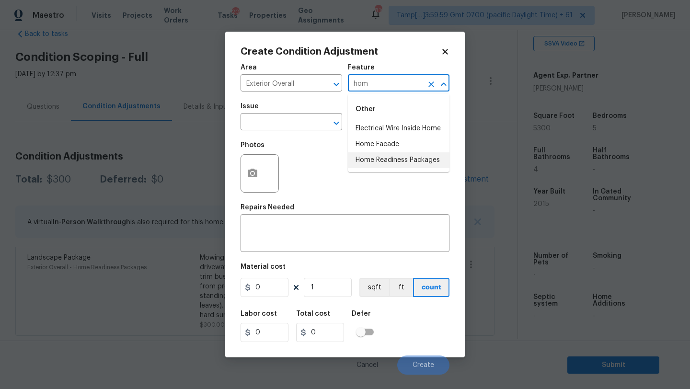
drag, startPoint x: 394, startPoint y: 160, endPoint x: 332, endPoint y: 135, distance: 67.7
click at [394, 160] on li "Home Readiness Packages" at bounding box center [399, 160] width 102 height 16
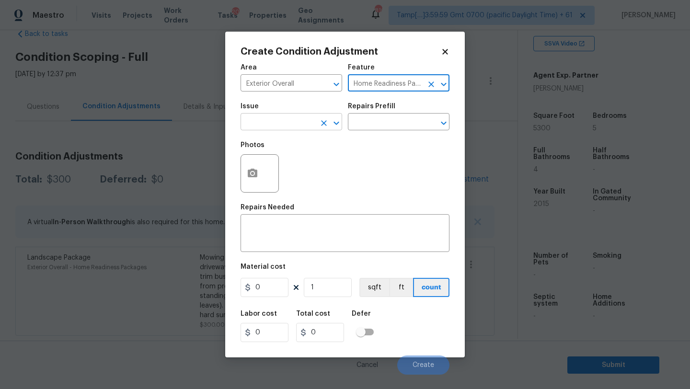
type input "Home Readiness Packages"
click at [306, 127] on input "text" at bounding box center [278, 122] width 75 height 15
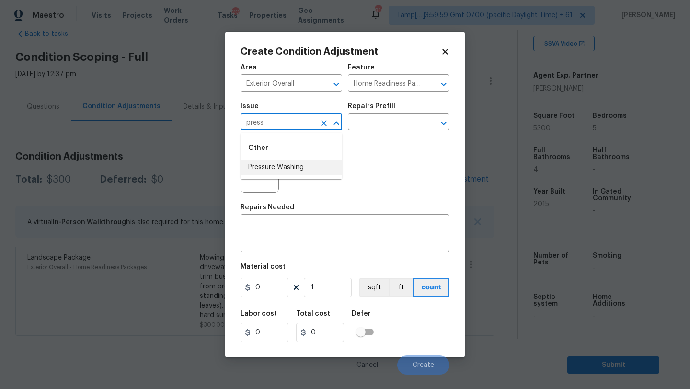
click at [299, 169] on li "Pressure Washing" at bounding box center [292, 168] width 102 height 16
type input "Pressure Washing"
click at [378, 124] on input "text" at bounding box center [385, 122] width 75 height 15
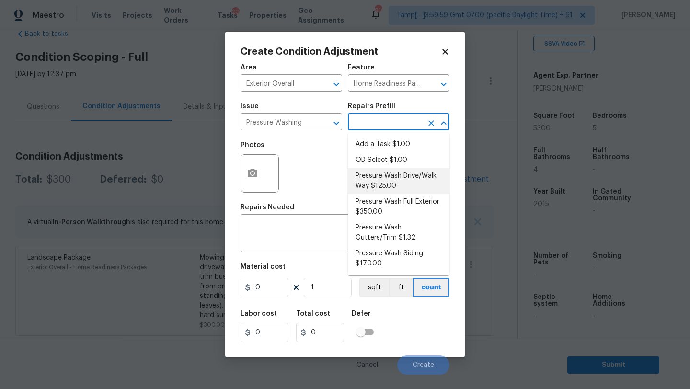
click at [390, 183] on li "Pressure Wash Drive/Walk Way $125.00" at bounding box center [399, 181] width 102 height 26
type input "Siding"
type textarea "Pressure wash the driveways/walkways as directed by the PM. Ensure that all deb…"
type input "125"
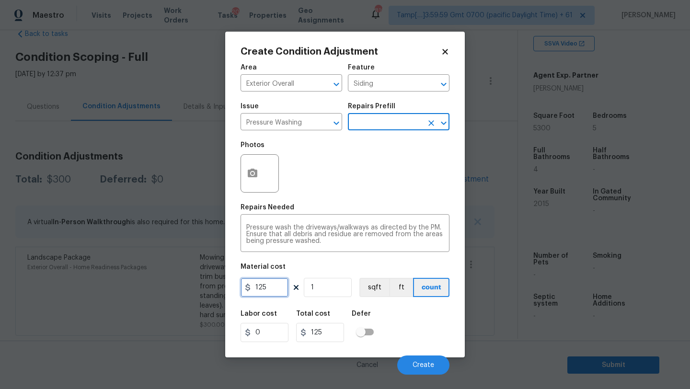
click at [285, 288] on input "125" at bounding box center [265, 287] width 48 height 19
type input "200"
click at [409, 353] on div "Cancel Create" at bounding box center [345, 361] width 209 height 27
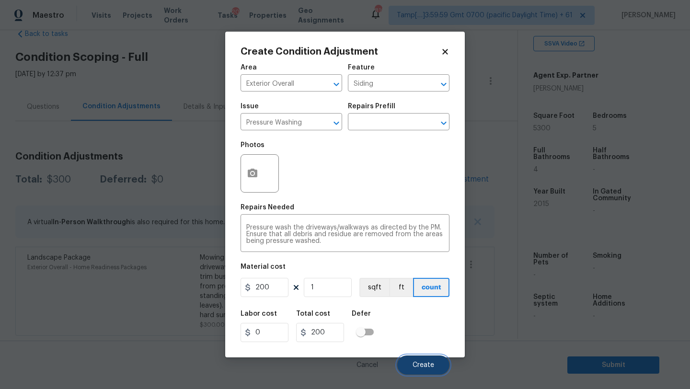
click at [409, 368] on button "Create" at bounding box center [423, 365] width 52 height 19
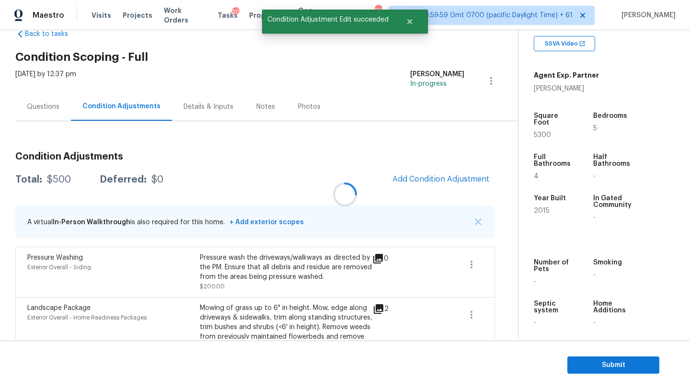
click at [435, 183] on div at bounding box center [345, 194] width 690 height 389
click at [429, 181] on span "Add Condition Adjustment" at bounding box center [440, 179] width 97 height 9
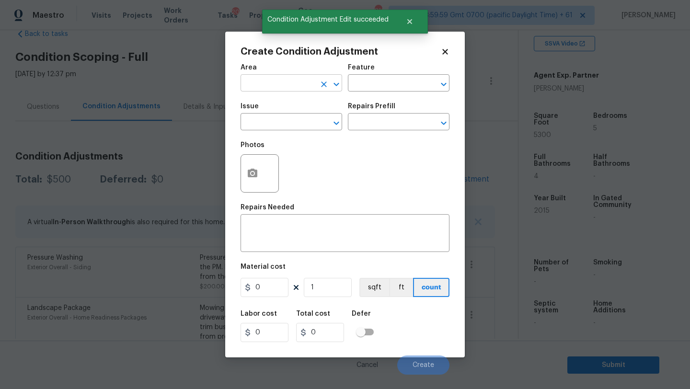
click at [259, 77] on input "text" at bounding box center [278, 84] width 75 height 15
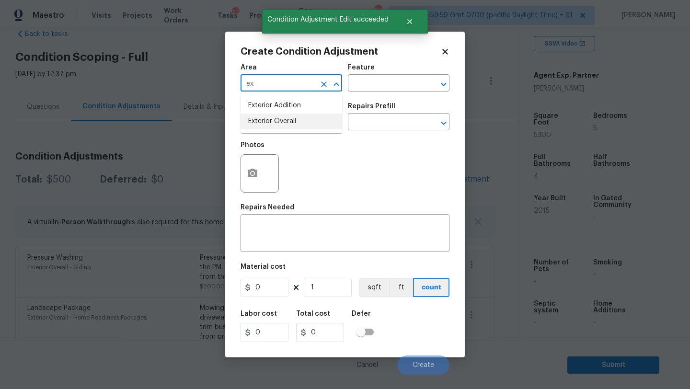
click at [278, 124] on li "Exterior Overall" at bounding box center [292, 122] width 102 height 16
type input "Exterior Overall"
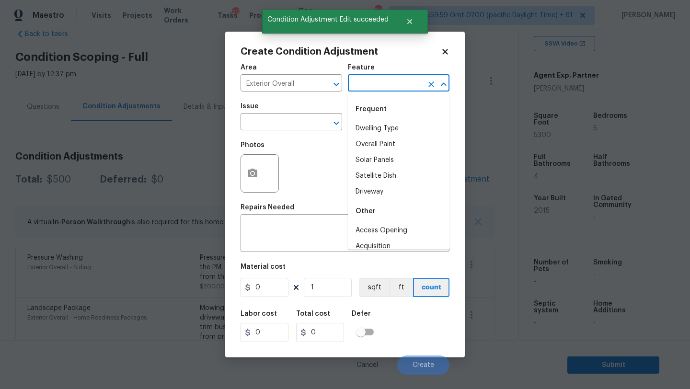
click at [385, 81] on input "text" at bounding box center [385, 84] width 75 height 15
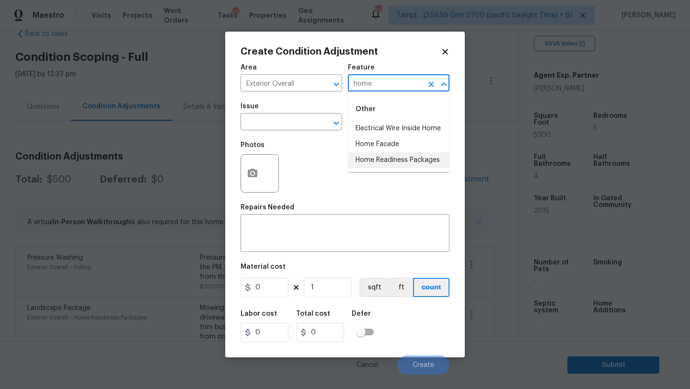
drag, startPoint x: 390, startPoint y: 156, endPoint x: 332, endPoint y: 139, distance: 60.4
click at [390, 156] on li "Home Readiness Packages" at bounding box center [399, 160] width 102 height 16
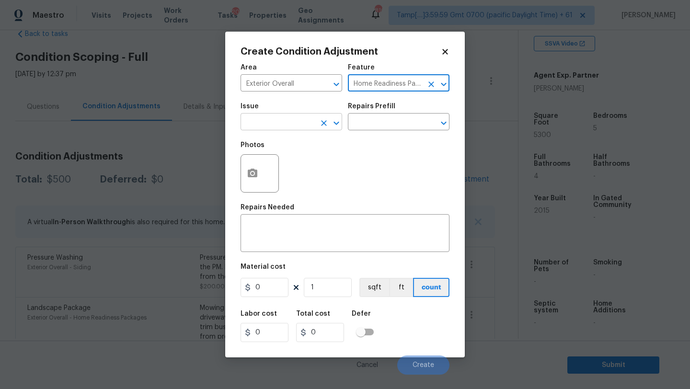
type input "Home Readiness Packages"
click at [275, 124] on input "text" at bounding box center [278, 122] width 75 height 15
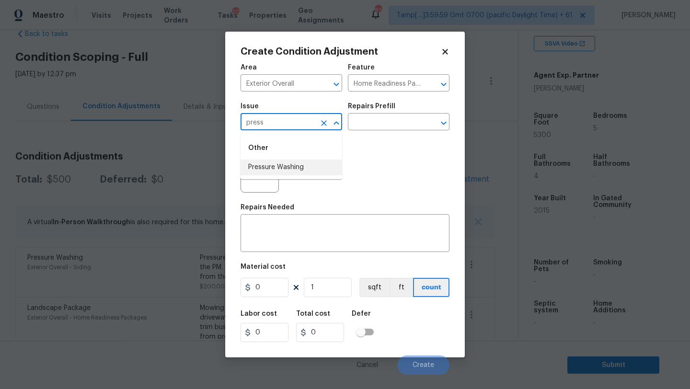
click at [269, 168] on li "Pressure Washing" at bounding box center [292, 168] width 102 height 16
type input "Pressure Washing"
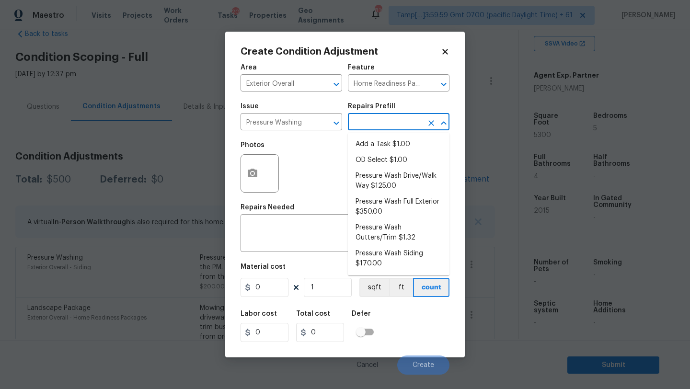
click at [400, 121] on input "text" at bounding box center [385, 122] width 75 height 15
click at [371, 266] on li "Pressure Wash Siding $170.00" at bounding box center [399, 259] width 102 height 26
type input "Siding"
type textarea "Protect areas as needed for pressure washing. Pressure wash the siding on the h…"
type input "170"
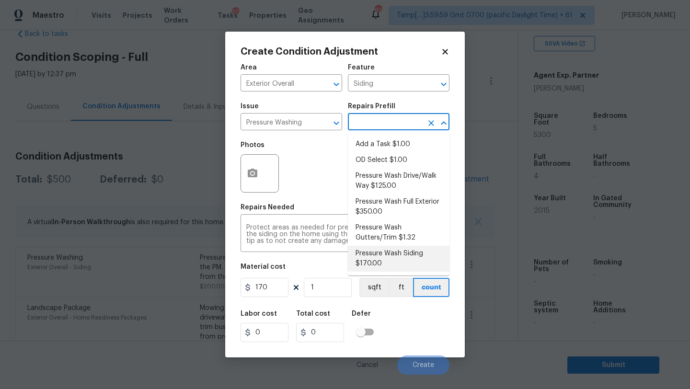
type input "170"
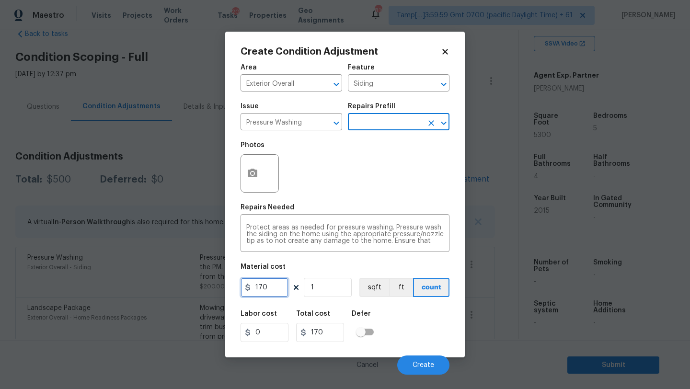
click at [278, 291] on input "170" at bounding box center [265, 287] width 48 height 19
type input "200"
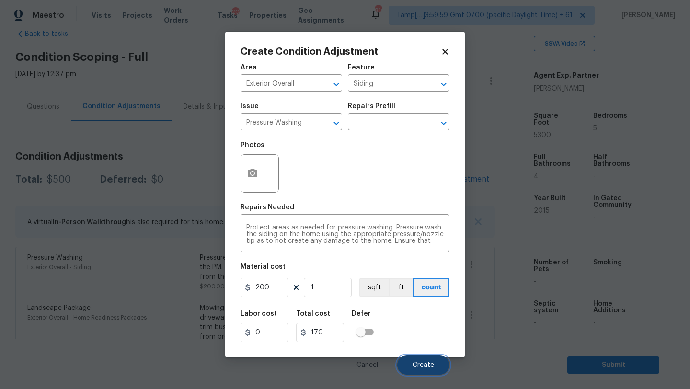
type input "200"
click at [429, 358] on button "Create" at bounding box center [423, 365] width 52 height 19
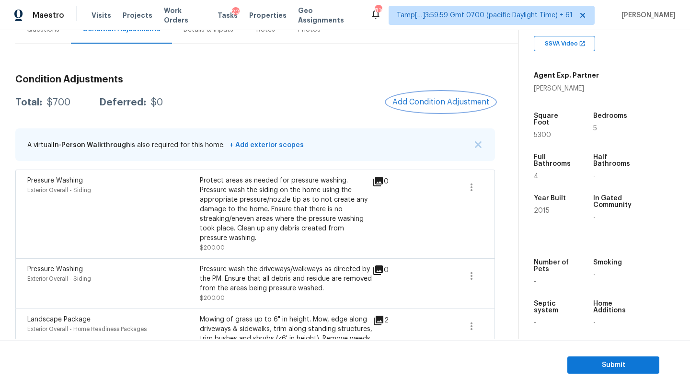
scroll to position [90, 0]
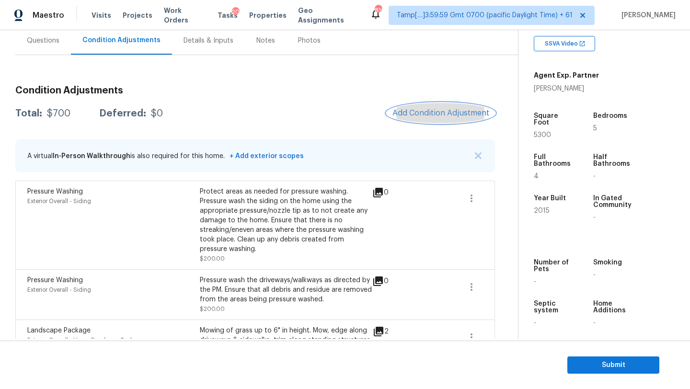
click at [423, 104] on button "Add Condition Adjustment" at bounding box center [441, 113] width 108 height 20
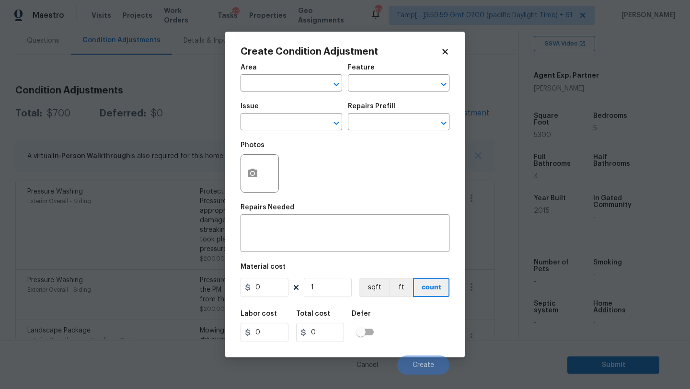
click at [292, 74] on div "Area" at bounding box center [292, 70] width 102 height 12
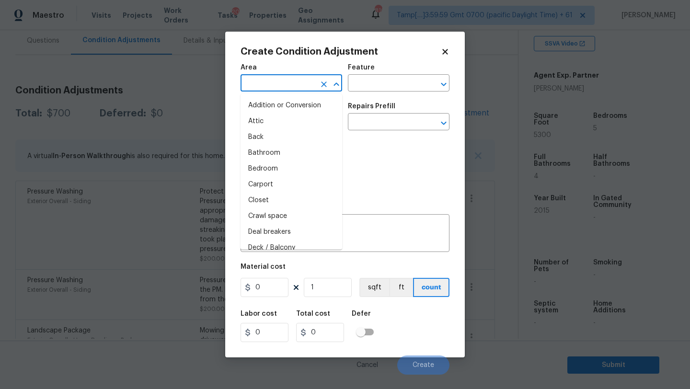
click at [289, 83] on input "text" at bounding box center [278, 84] width 75 height 15
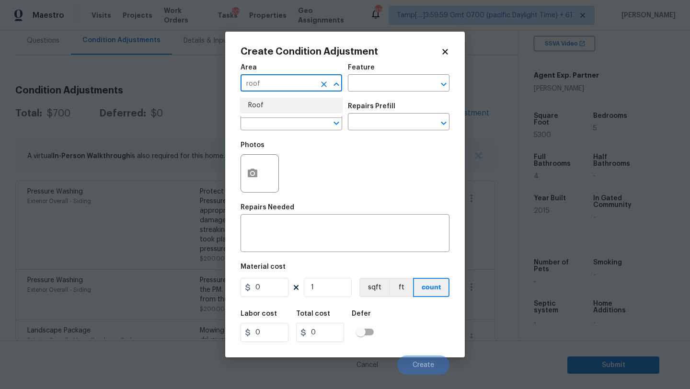
drag, startPoint x: 285, startPoint y: 110, endPoint x: 313, endPoint y: 98, distance: 30.1
click at [285, 110] on li "Roof" at bounding box center [292, 106] width 102 height 16
type input "Roof"
click at [373, 88] on input "text" at bounding box center [385, 84] width 75 height 15
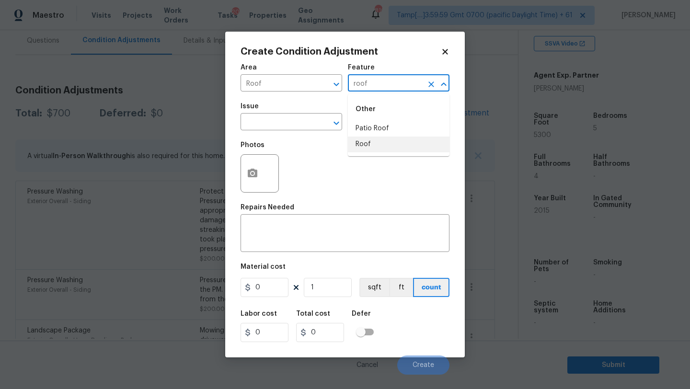
click at [367, 142] on li "Roof" at bounding box center [399, 145] width 102 height 16
type input "Roof"
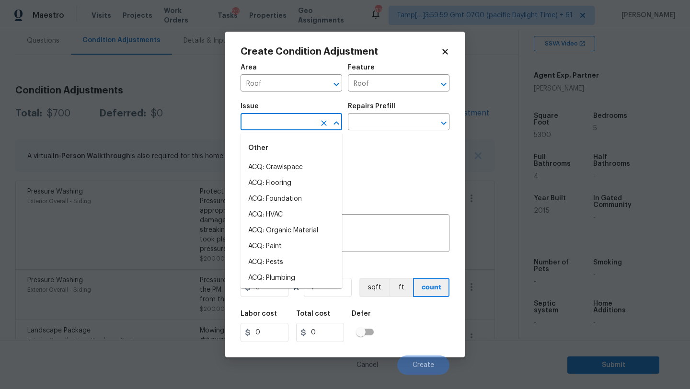
click at [282, 128] on input "text" at bounding box center [278, 122] width 75 height 15
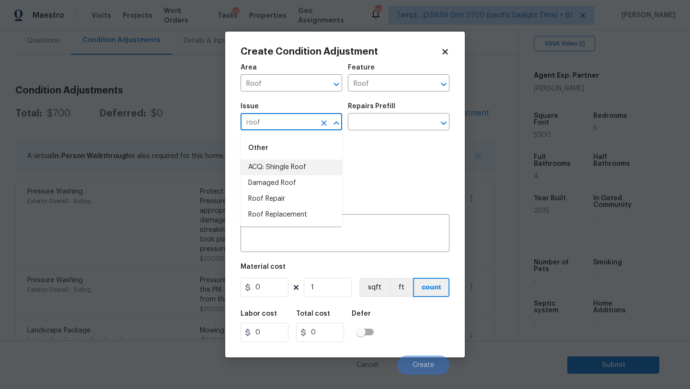
click at [278, 170] on li "ACQ: Shingle Roof" at bounding box center [292, 168] width 102 height 16
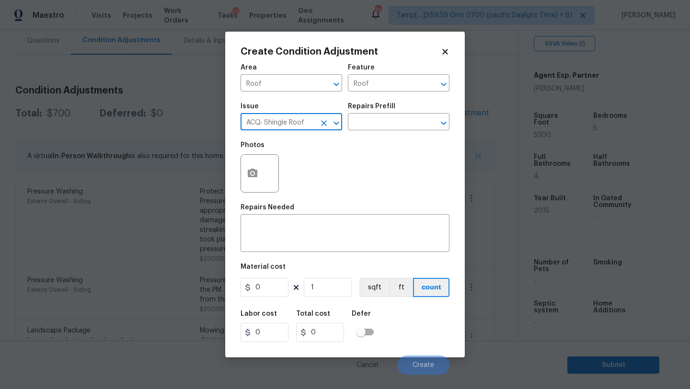
type input "ACQ: Shingle Roof"
click at [400, 115] on div "Repairs Prefill" at bounding box center [399, 109] width 102 height 12
click at [400, 124] on input "text" at bounding box center [385, 122] width 75 height 15
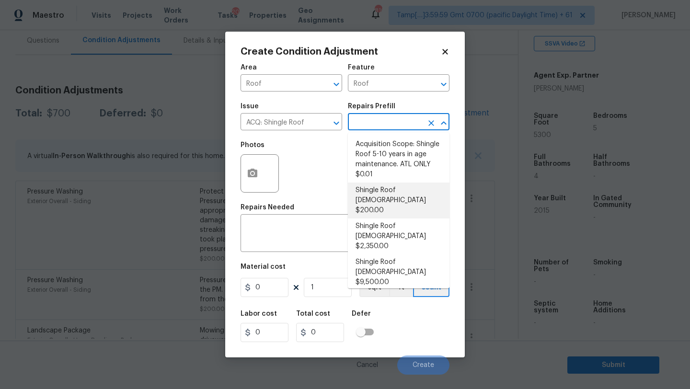
click at [408, 190] on li "Shingle Roof [DEMOGRAPHIC_DATA] $200.00" at bounding box center [399, 201] width 102 height 36
type input "Acquisition"
type textarea "Acquisition Scope: Shingle Roof 0-10 years in age maintenance."
type input "200"
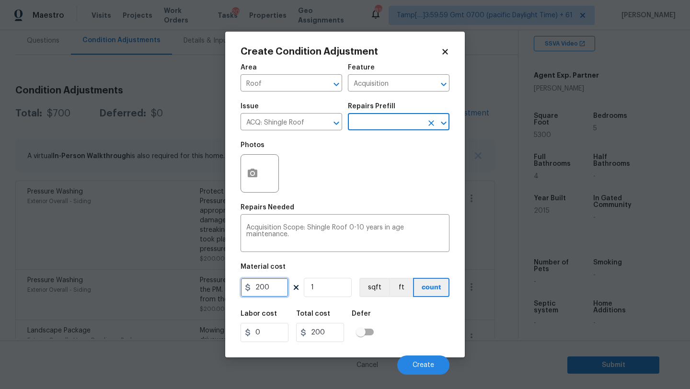
click at [275, 293] on input "200" at bounding box center [265, 287] width 48 height 19
type input "500"
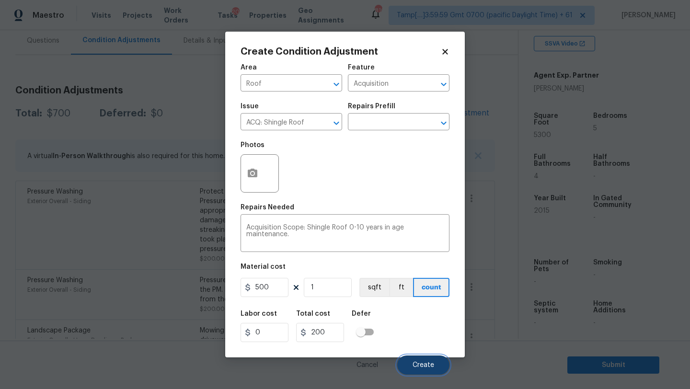
type input "500"
click at [418, 365] on span "Create" at bounding box center [424, 365] width 22 height 7
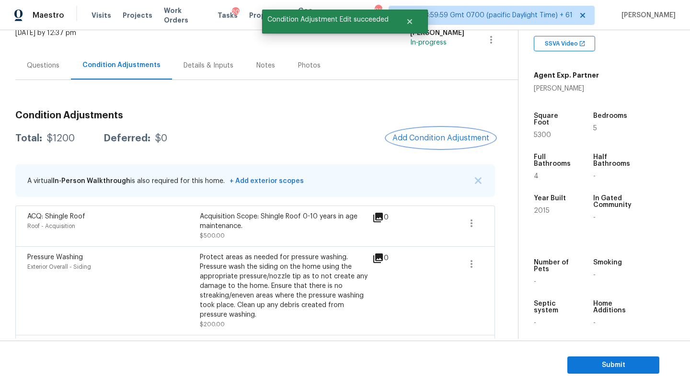
scroll to position [53, 0]
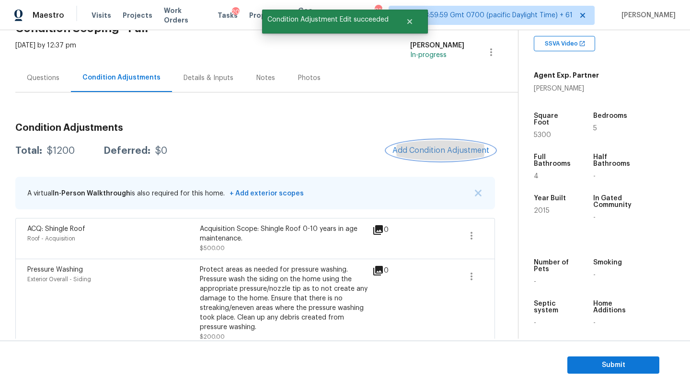
click at [439, 155] on button "Add Condition Adjustment" at bounding box center [441, 150] width 108 height 20
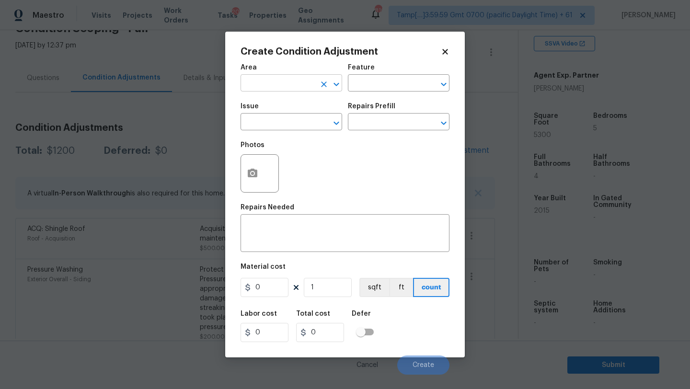
click at [255, 87] on input "text" at bounding box center [278, 84] width 75 height 15
click at [267, 104] on li "HVAC" at bounding box center [292, 106] width 102 height 16
type input "HVAC"
click at [382, 81] on input "text" at bounding box center [385, 84] width 75 height 15
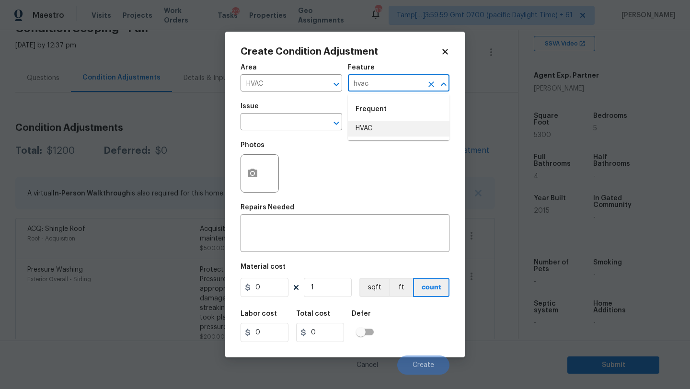
click at [391, 132] on li "HVAC" at bounding box center [399, 129] width 102 height 16
type input "HVAC"
click at [253, 126] on input "text" at bounding box center [278, 122] width 75 height 15
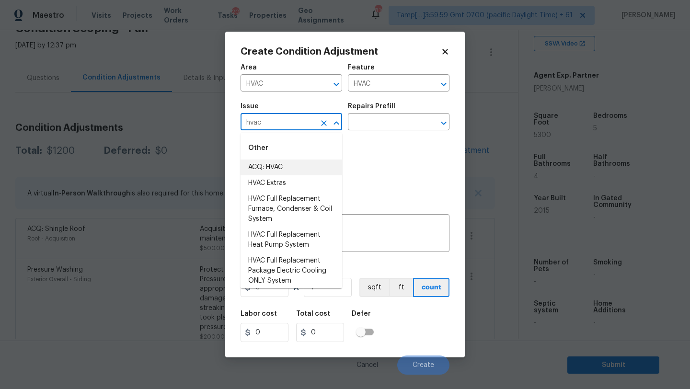
click at [264, 167] on li "ACQ: HVAC" at bounding box center [292, 168] width 102 height 16
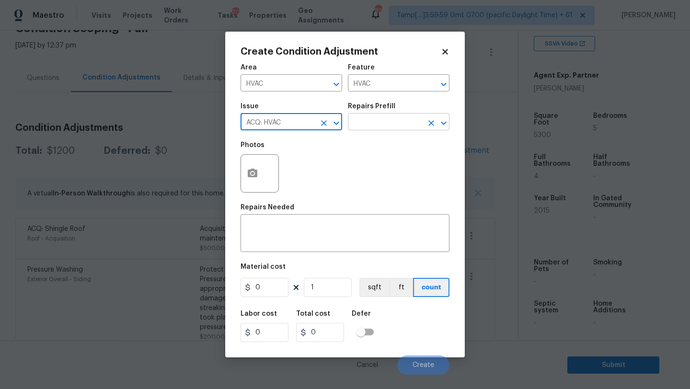
type input "ACQ: HVAC"
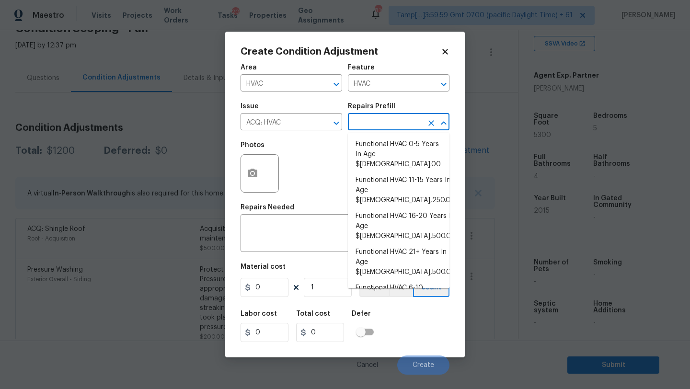
click at [361, 127] on input "text" at bounding box center [385, 122] width 75 height 15
click at [378, 280] on li "Functional HVAC 6-10 Years In Age $500.00" at bounding box center [399, 293] width 102 height 26
type input "Acquisition"
type textarea "Acquisition Scope: Functional HVAC 6-10 years"
type input "500"
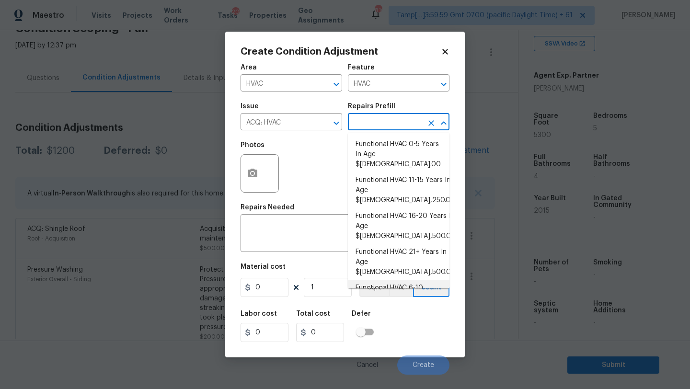
type input "500"
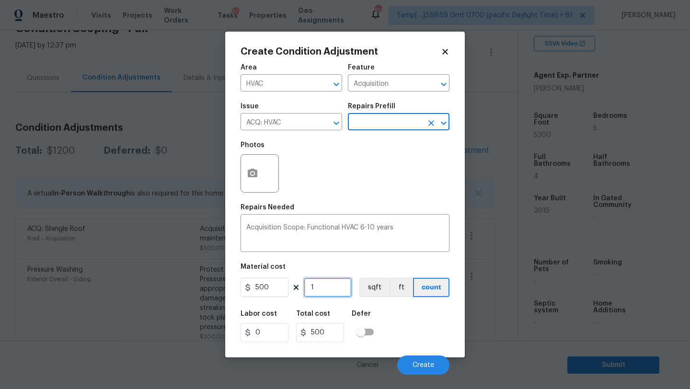
click at [333, 285] on input "1" at bounding box center [328, 287] width 48 height 19
type input "2"
type input "1000"
type input "2"
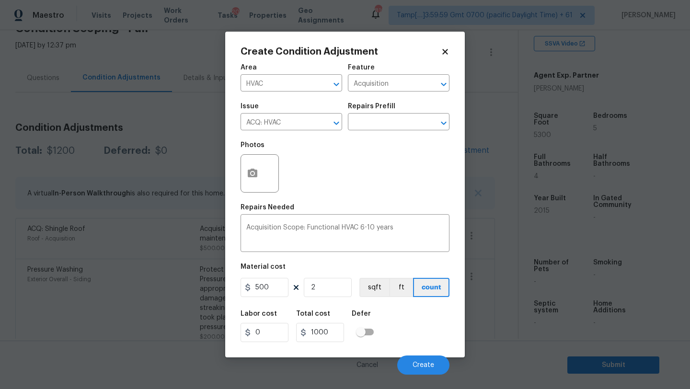
click at [397, 323] on div "Labor cost 0 Total cost 1000 Defer" at bounding box center [345, 326] width 209 height 43
click at [418, 360] on button "Create" at bounding box center [423, 365] width 52 height 19
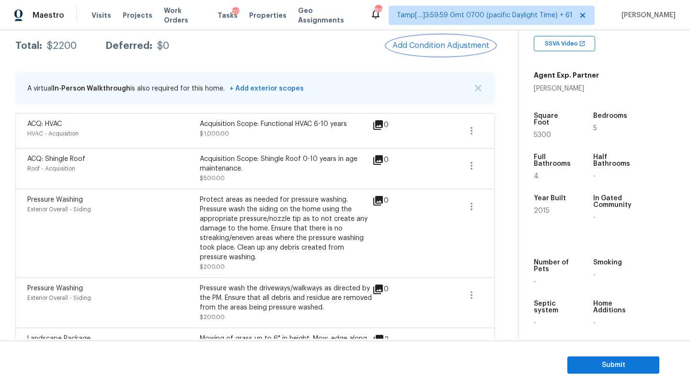
scroll to position [157, 0]
click at [416, 43] on span "Add Condition Adjustment" at bounding box center [440, 46] width 97 height 9
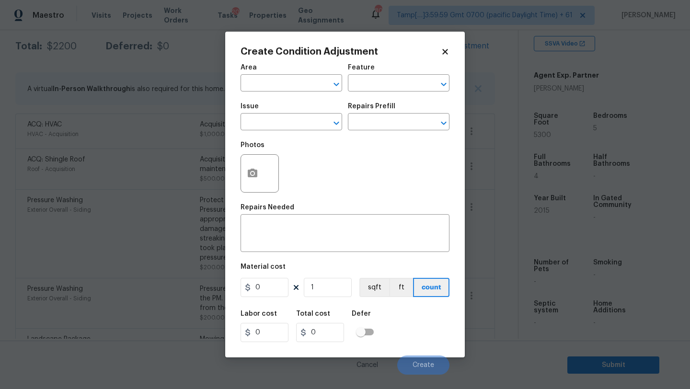
click at [260, 93] on span "Area ​" at bounding box center [292, 77] width 102 height 39
click at [272, 88] on input "text" at bounding box center [278, 84] width 75 height 15
click at [289, 121] on li "Exterior Overall" at bounding box center [292, 122] width 102 height 16
type input "Exterior Overall"
click at [388, 88] on input "text" at bounding box center [385, 84] width 75 height 15
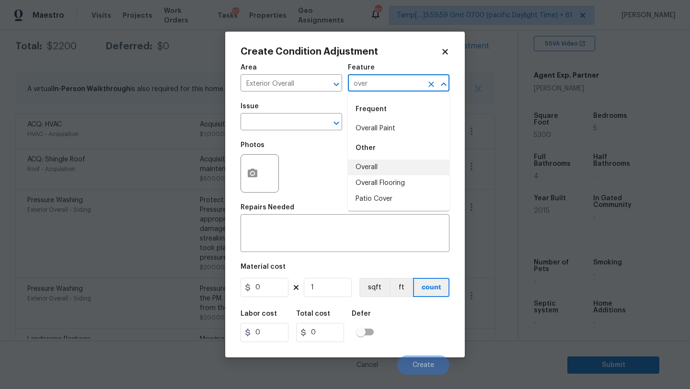
click at [380, 159] on div "Other" at bounding box center [399, 148] width 102 height 23
type input "over"
click at [348, 221] on div "x ​" at bounding box center [345, 234] width 209 height 35
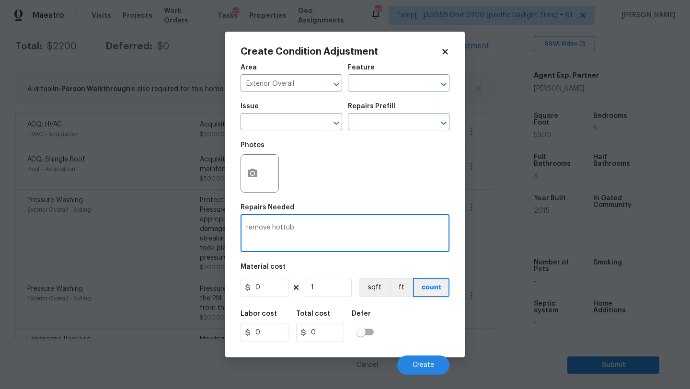
click at [282, 229] on textarea "remove hottub" at bounding box center [344, 234] width 197 height 20
type textarea "remove hot tub"
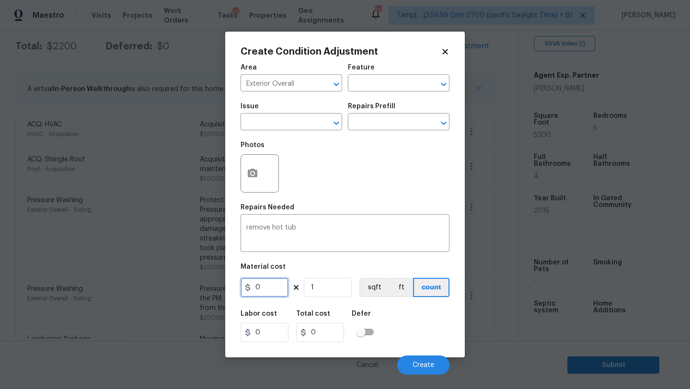
click at [260, 292] on input "0" at bounding box center [265, 287] width 48 height 19
type input "500"
click at [250, 177] on icon "button" at bounding box center [253, 173] width 10 height 9
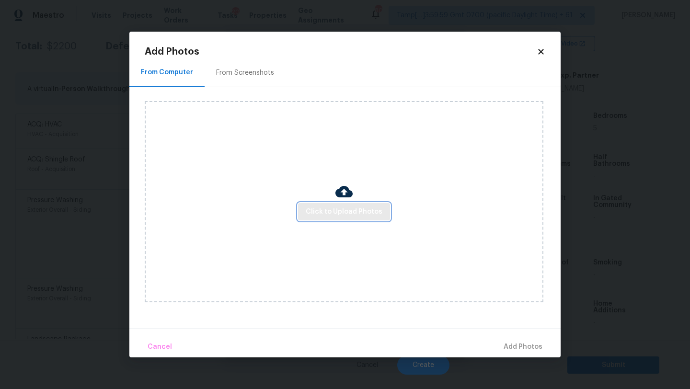
click at [328, 212] on span "Click to Upload Photos" at bounding box center [344, 212] width 77 height 12
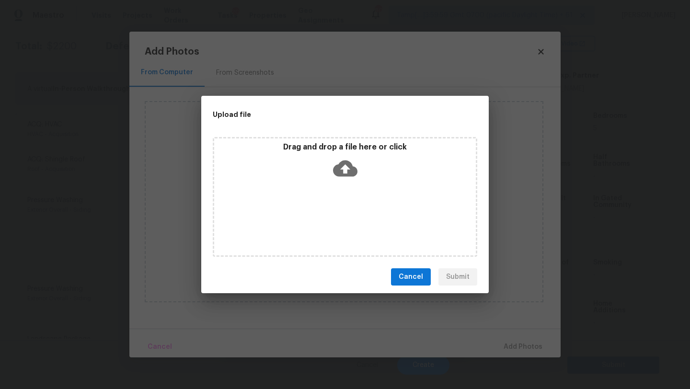
click at [340, 190] on div "Drag and drop a file here or click" at bounding box center [345, 197] width 265 height 120
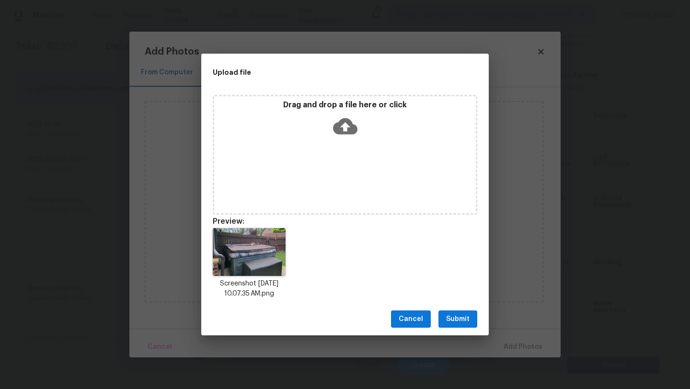
drag, startPoint x: 460, startPoint y: 324, endPoint x: 466, endPoint y: 325, distance: 6.3
click at [460, 324] on span "Submit" at bounding box center [457, 319] width 23 height 12
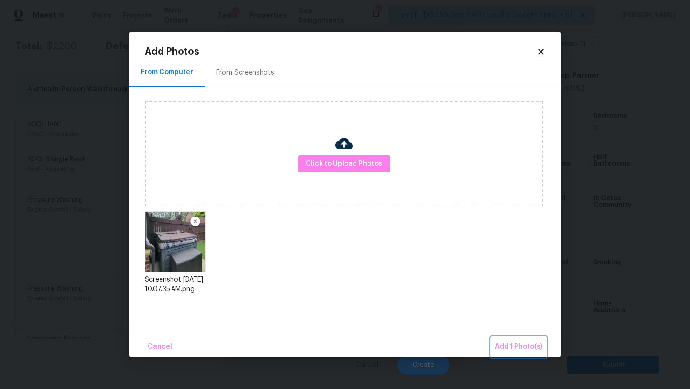
click at [507, 347] on span "Add 1 Photo(s)" at bounding box center [518, 347] width 47 height 12
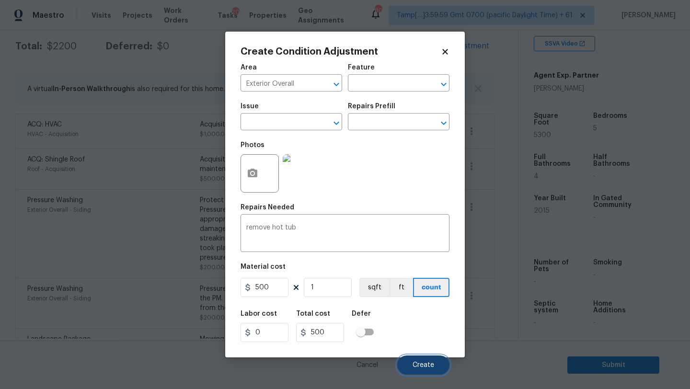
click at [418, 365] on span "Create" at bounding box center [424, 365] width 22 height 7
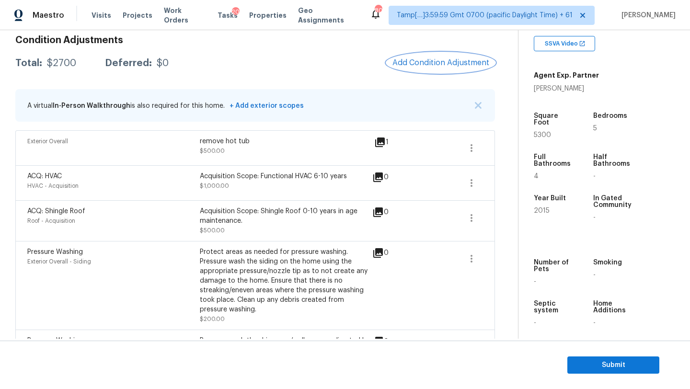
scroll to position [138, 0]
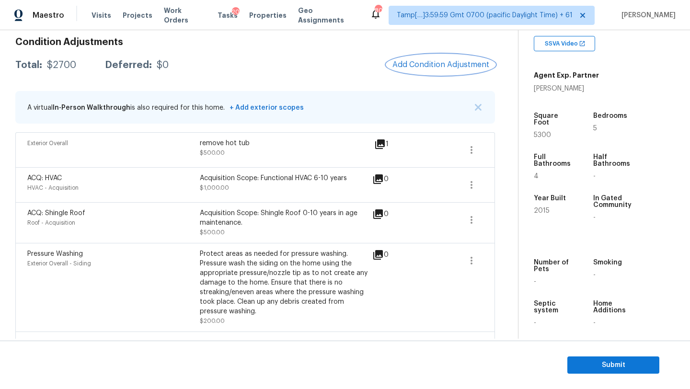
click at [425, 72] on button "Add Condition Adjustment" at bounding box center [441, 65] width 108 height 20
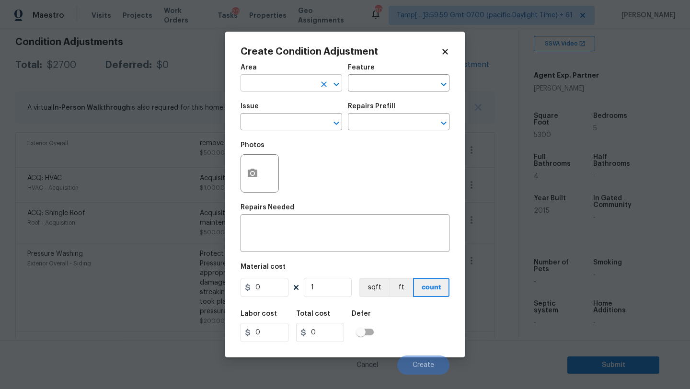
click at [302, 86] on input "text" at bounding box center [278, 84] width 75 height 15
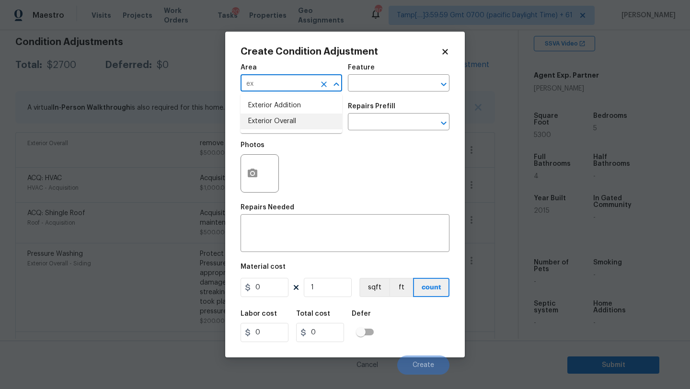
click at [312, 124] on li "Exterior Overall" at bounding box center [292, 122] width 102 height 16
type input "Exterior Overall"
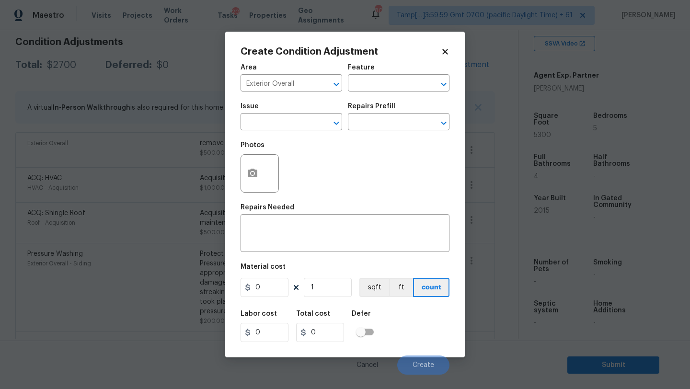
click at [369, 93] on div "Area Exterior Overall ​ Feature ​" at bounding box center [345, 77] width 209 height 39
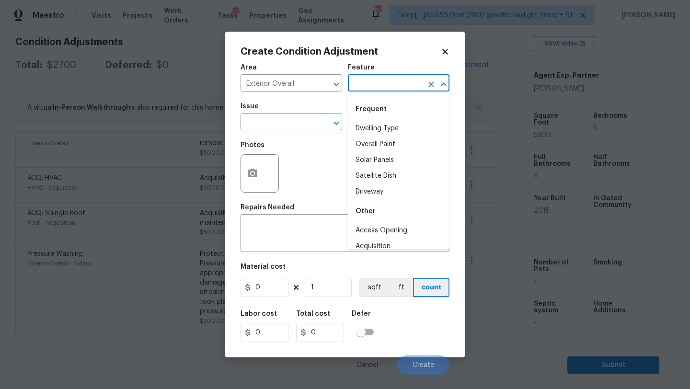
click at [370, 90] on input "text" at bounding box center [385, 84] width 75 height 15
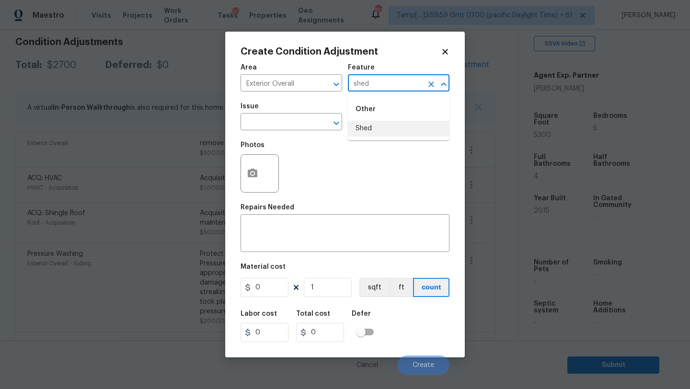
click at [370, 128] on li "Shed" at bounding box center [399, 129] width 102 height 16
type input "Shed"
click at [321, 238] on textarea at bounding box center [344, 234] width 197 height 20
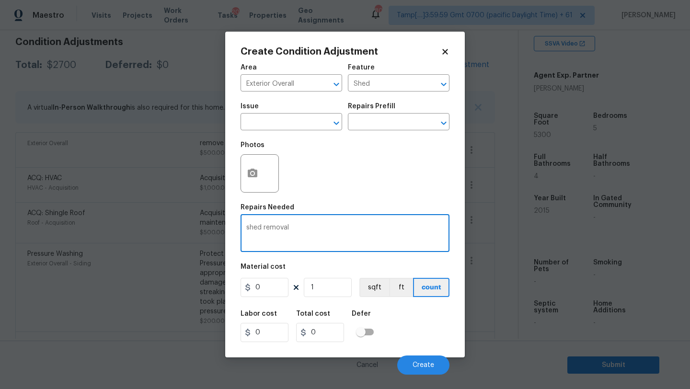
type textarea "shed removal"
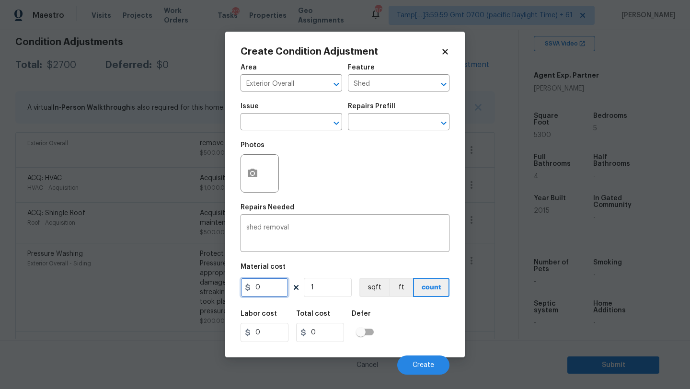
click at [274, 289] on input "0" at bounding box center [265, 287] width 48 height 19
type input "1200"
click at [431, 320] on div "Labor cost 0 Total cost 1200 Defer" at bounding box center [345, 326] width 209 height 43
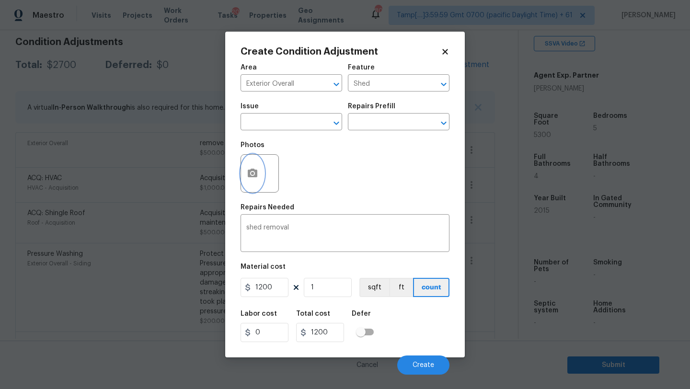
click at [261, 180] on button "button" at bounding box center [252, 173] width 23 height 37
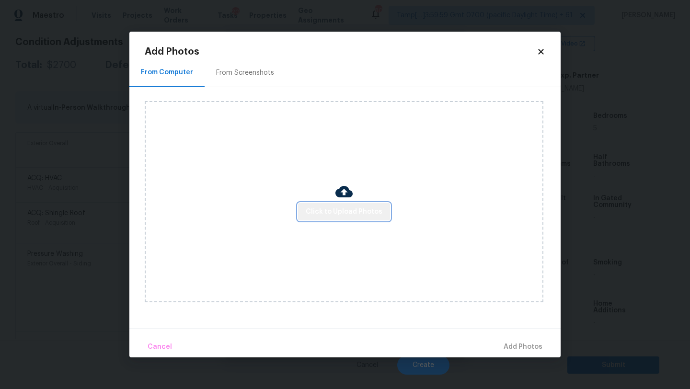
click at [347, 213] on span "Click to Upload Photos" at bounding box center [344, 212] width 77 height 12
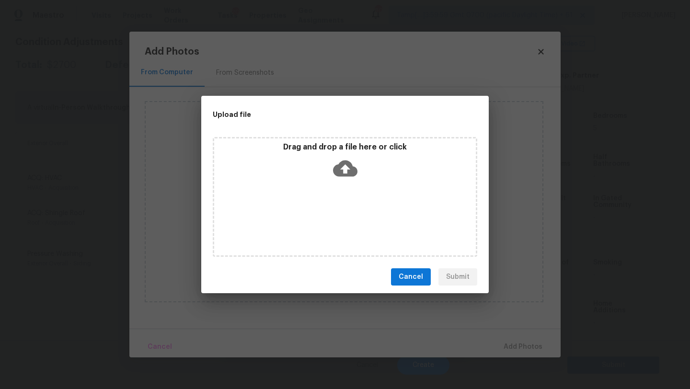
click at [347, 193] on div "Drag and drop a file here or click" at bounding box center [345, 197] width 265 height 120
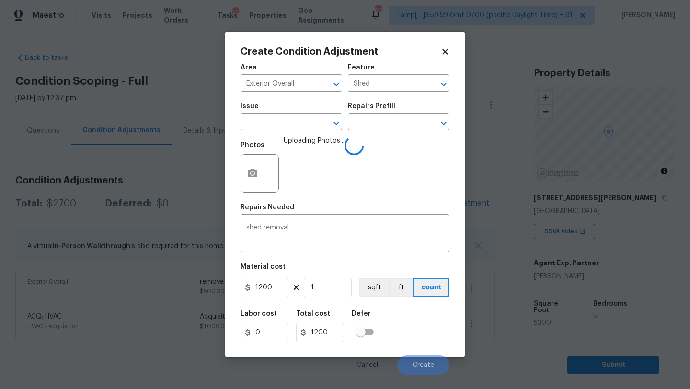
scroll to position [188, 0]
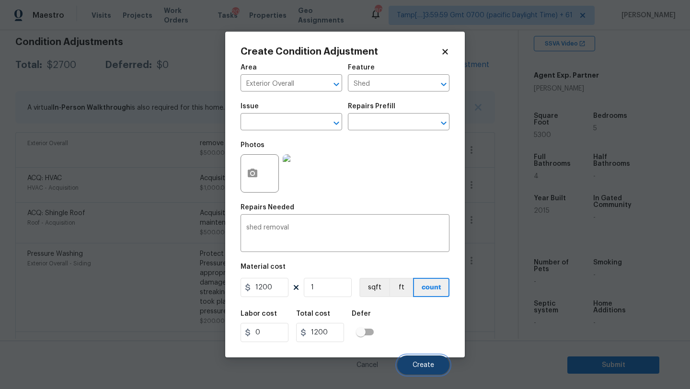
click at [425, 363] on span "Create" at bounding box center [424, 365] width 22 height 7
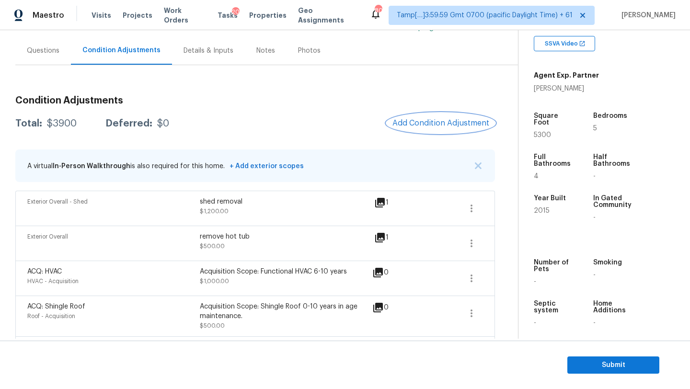
scroll to position [35, 0]
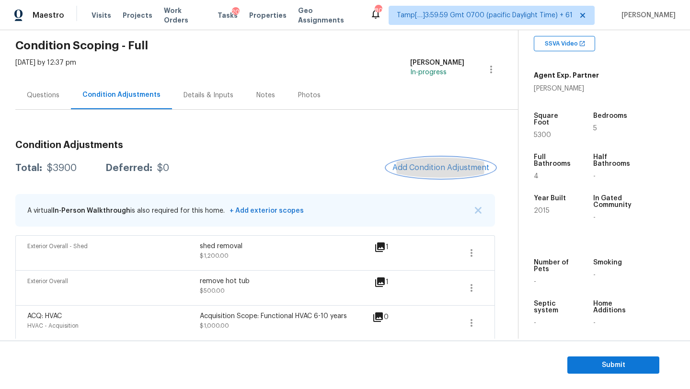
click at [442, 167] on span "Add Condition Adjustment" at bounding box center [440, 167] width 97 height 9
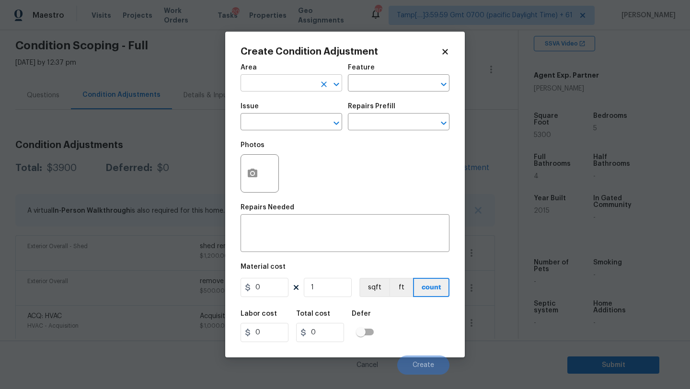
click at [280, 86] on input "text" at bounding box center [278, 84] width 75 height 15
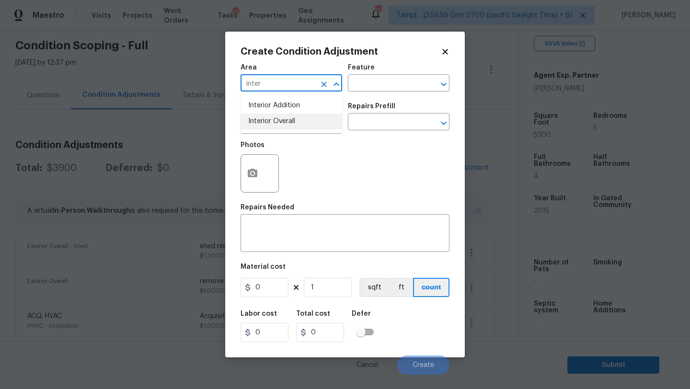
click at [282, 117] on li "Interior Overall" at bounding box center [292, 122] width 102 height 16
type input "Interior Overall"
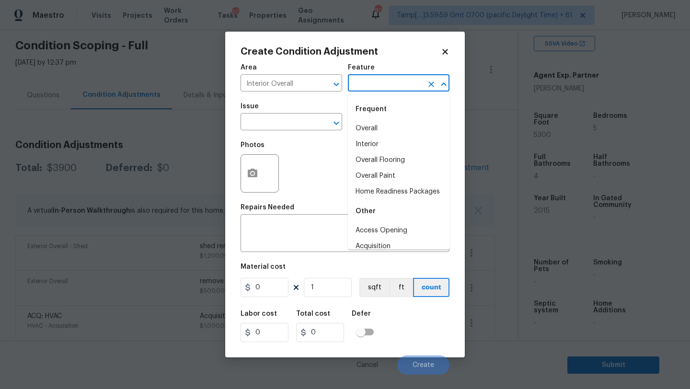
click at [375, 85] on input "text" at bounding box center [385, 84] width 75 height 15
click at [377, 159] on li "Overall Flooring" at bounding box center [399, 160] width 102 height 16
type input "Overall Flooring"
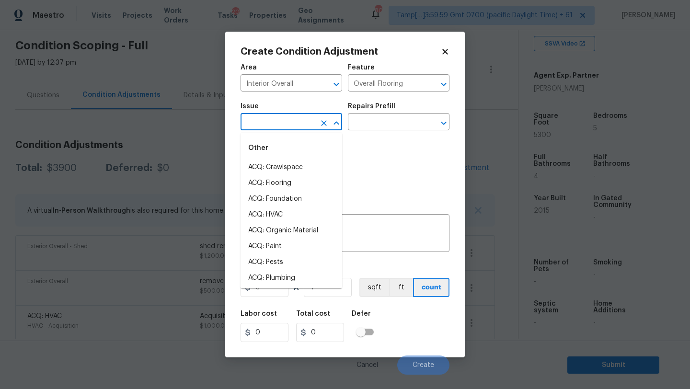
click at [277, 128] on input "text" at bounding box center [278, 122] width 75 height 15
click at [276, 179] on li "ACQ: Flooring" at bounding box center [292, 183] width 102 height 16
type input "ACQ: Flooring"
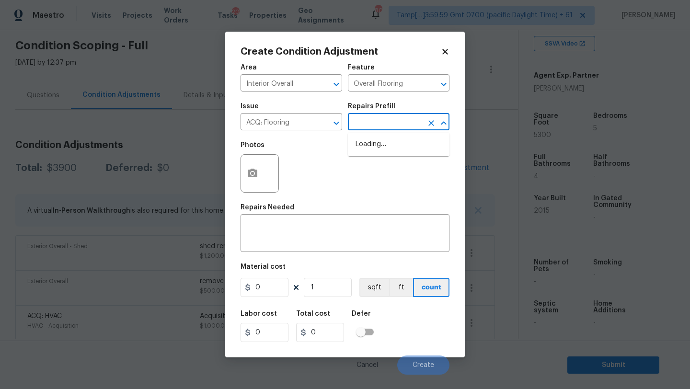
click at [369, 127] on input "text" at bounding box center [385, 122] width 75 height 15
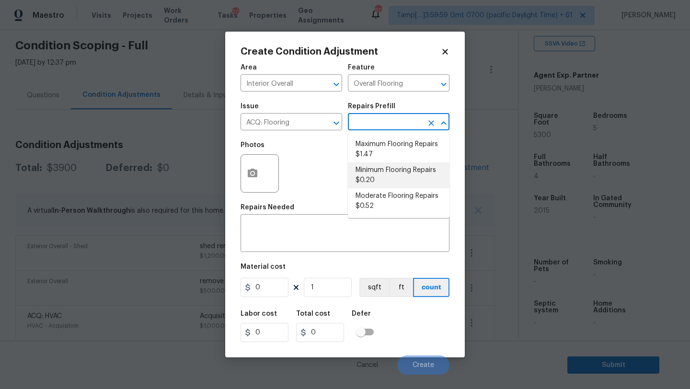
click at [376, 180] on li "Minimum Flooring Repairs $0.20" at bounding box center [399, 175] width 102 height 26
type input "Acquisition"
type textarea "Acquisition Scope: Minimum flooring repairs"
type input "0.2"
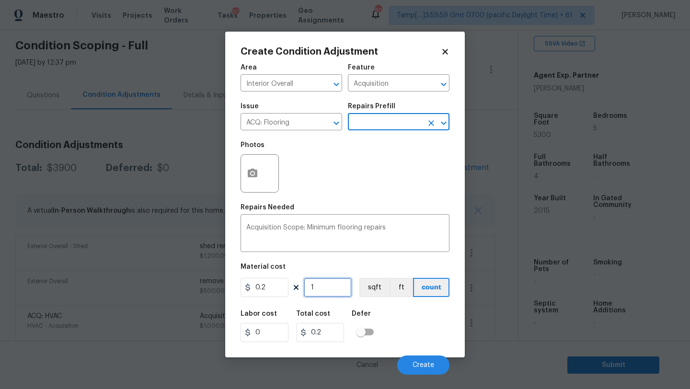
click at [334, 294] on input "1" at bounding box center [328, 287] width 48 height 19
type input "5"
type input "1"
type input "53"
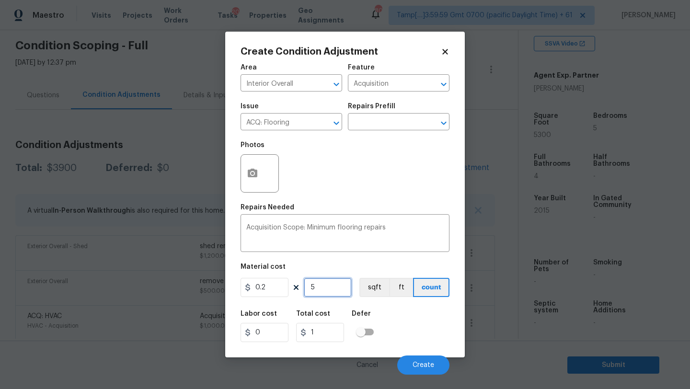
type input "10.6"
type input "530"
type input "106"
type input "5300"
type input "1060"
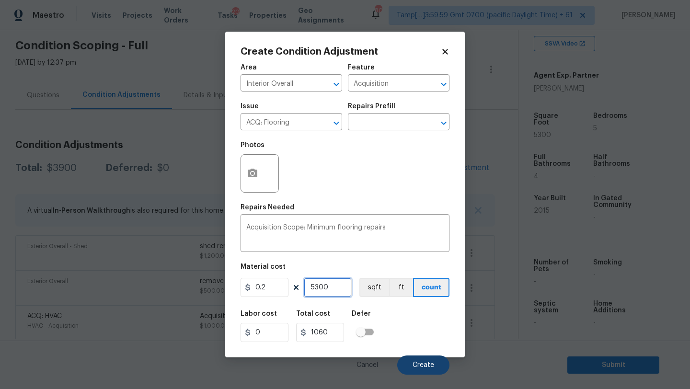
type input "5300"
click at [412, 357] on button "Create" at bounding box center [423, 365] width 52 height 19
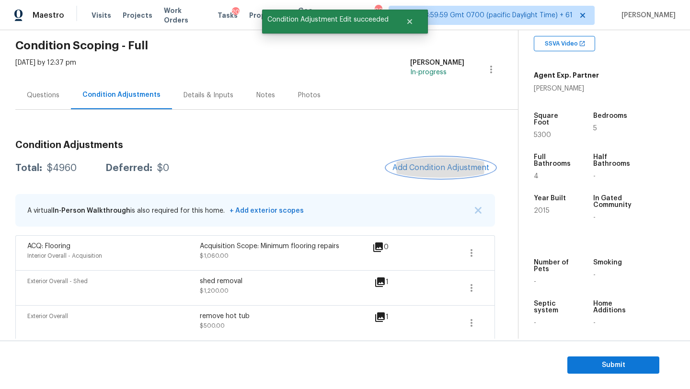
click at [427, 168] on span "Add Condition Adjustment" at bounding box center [440, 167] width 97 height 9
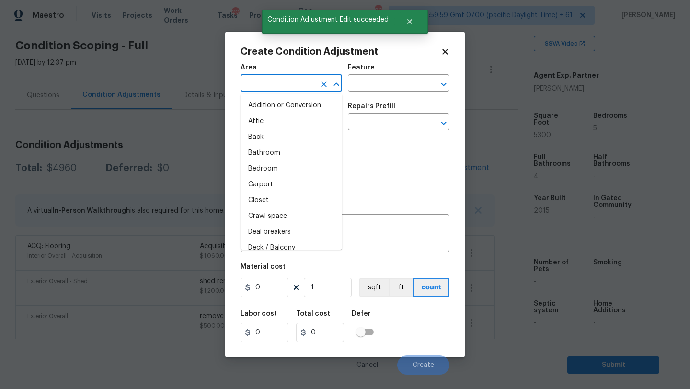
click at [287, 84] on input "text" at bounding box center [278, 84] width 75 height 15
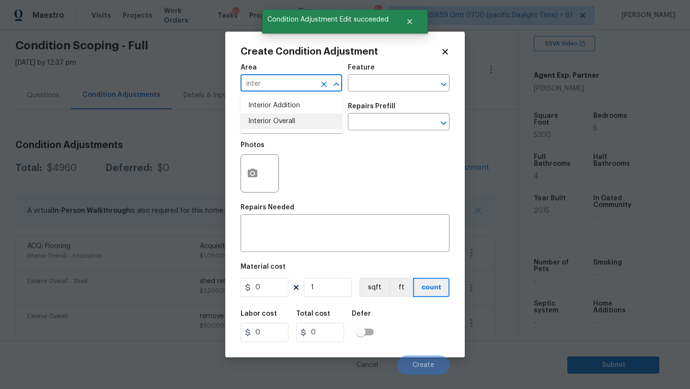
click at [321, 124] on li "Interior Overall" at bounding box center [292, 122] width 102 height 16
type input "Interior Overall"
click at [369, 87] on input "text" at bounding box center [385, 84] width 75 height 15
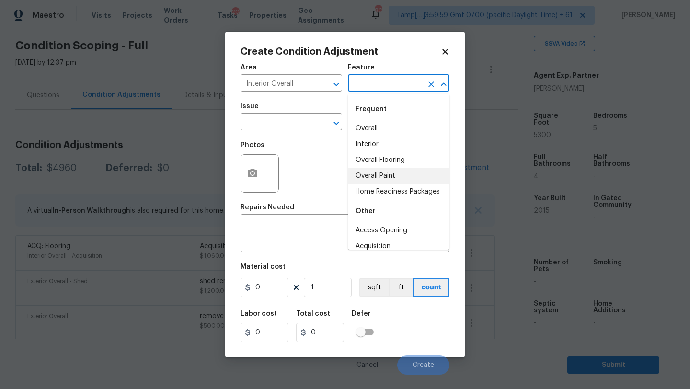
click at [374, 170] on li "Overall Paint" at bounding box center [399, 176] width 102 height 16
type input "Overall Paint"
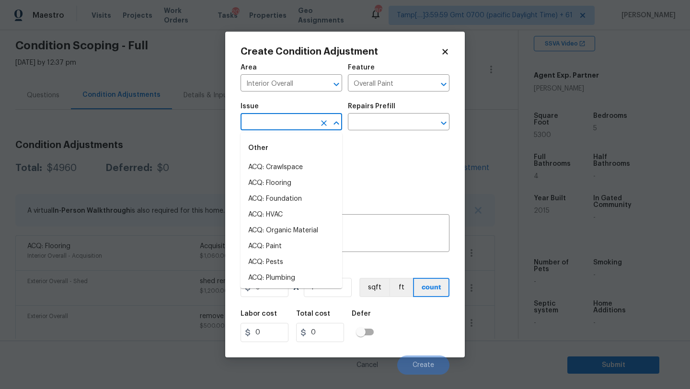
click at [295, 128] on input "text" at bounding box center [278, 122] width 75 height 15
click at [278, 249] on li "ACQ: Paint" at bounding box center [292, 247] width 102 height 16
type input "ACQ: Paint"
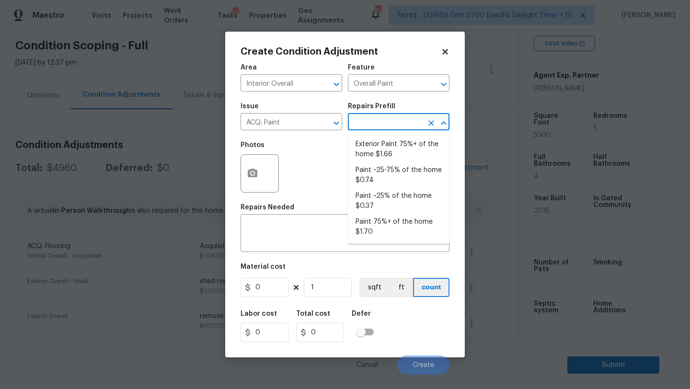
click at [375, 129] on input "text" at bounding box center [385, 122] width 75 height 15
click at [383, 181] on li "Paint ~25-75% of the home $0.74" at bounding box center [399, 175] width 102 height 26
type input "Acquisition"
type textarea "Acquisition Scope: ~25 - 75% of the home needs interior paint"
type input "0.74"
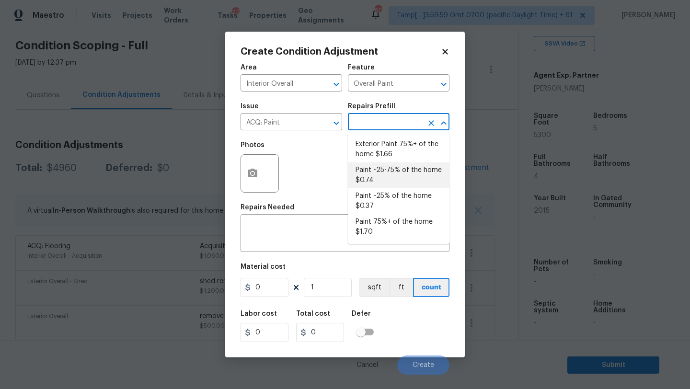
type input "0.74"
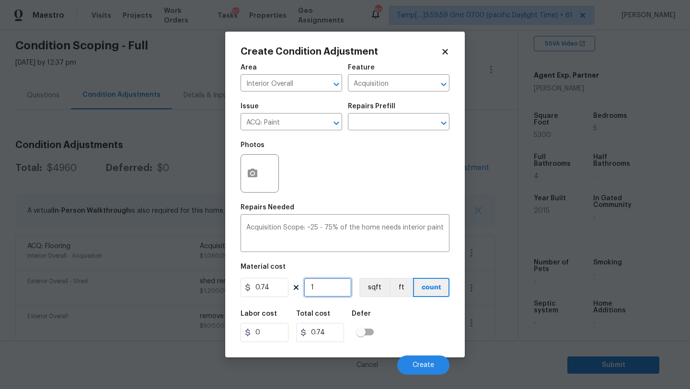
click at [333, 285] on input "1" at bounding box center [328, 287] width 48 height 19
type input "5"
type input "3.7"
type input "53"
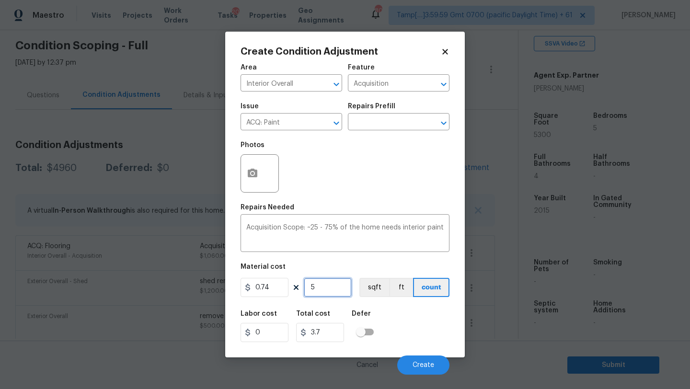
type input "39.22"
type input "530"
type input "392.2"
type input "5300"
type input "3922"
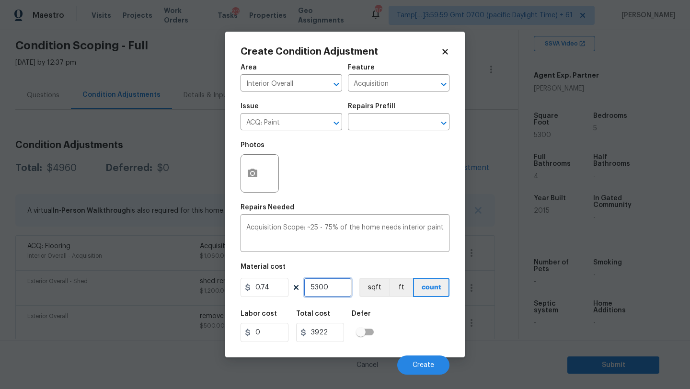
type input "5300"
click at [259, 179] on button "button" at bounding box center [252, 173] width 23 height 37
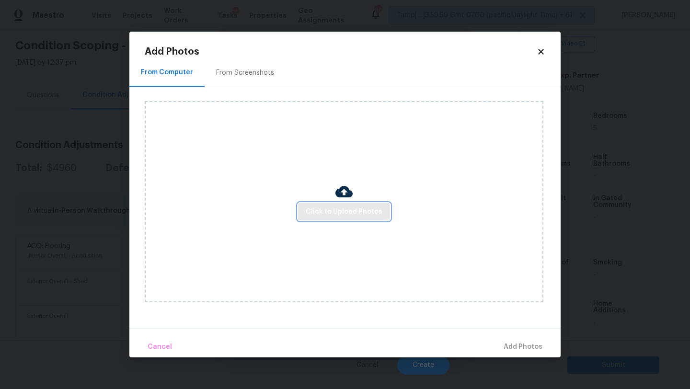
click at [346, 219] on button "Click to Upload Photos" at bounding box center [344, 212] width 92 height 18
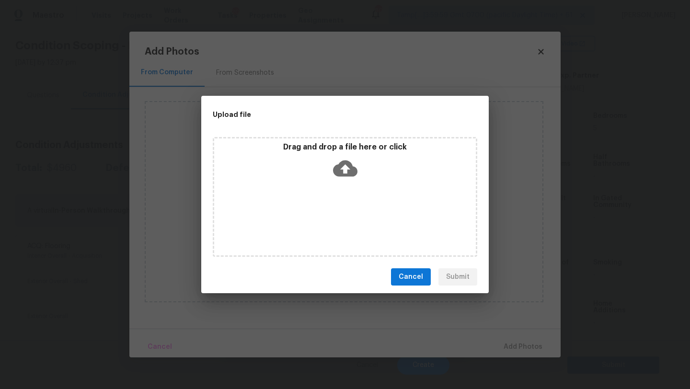
click at [350, 178] on icon at bounding box center [345, 168] width 24 height 24
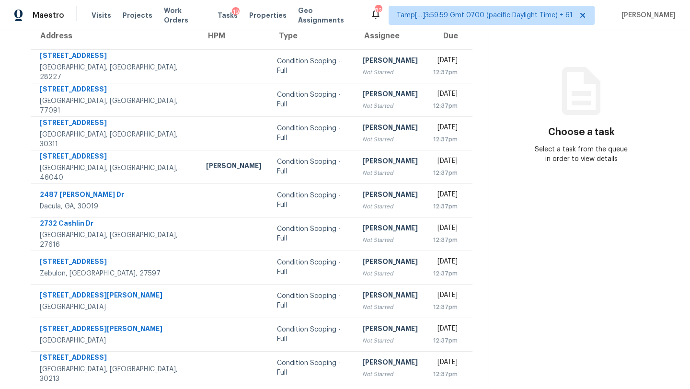
scroll to position [68, 0]
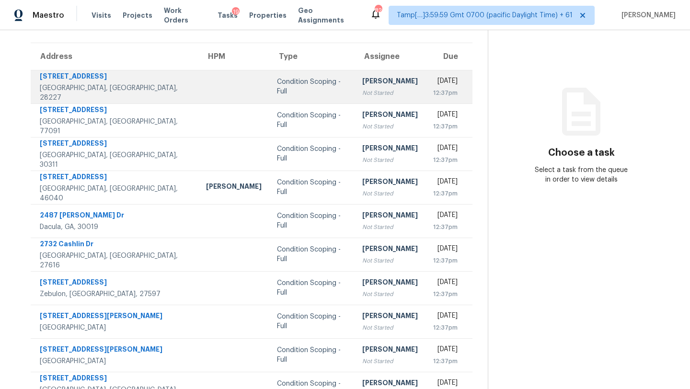
click at [426, 91] on td "[DATE] 12:37pm" at bounding box center [449, 87] width 47 height 34
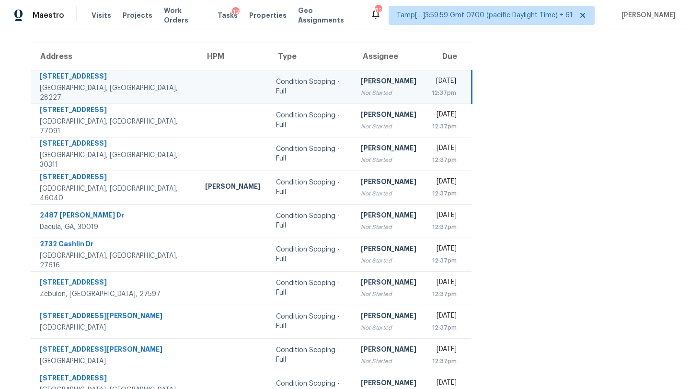
scroll to position [0, 0]
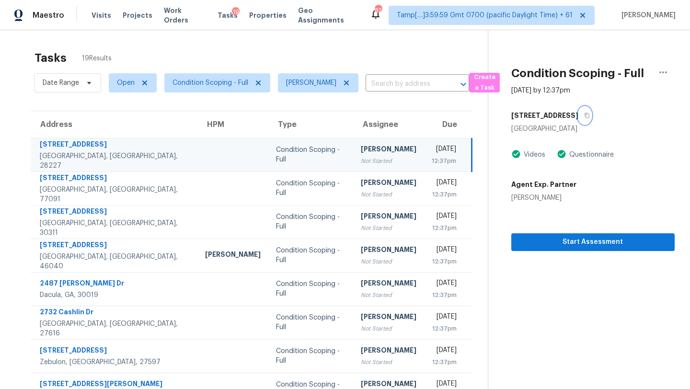
click at [584, 115] on icon "button" at bounding box center [587, 116] width 6 height 6
